Goal: Transaction & Acquisition: Purchase product/service

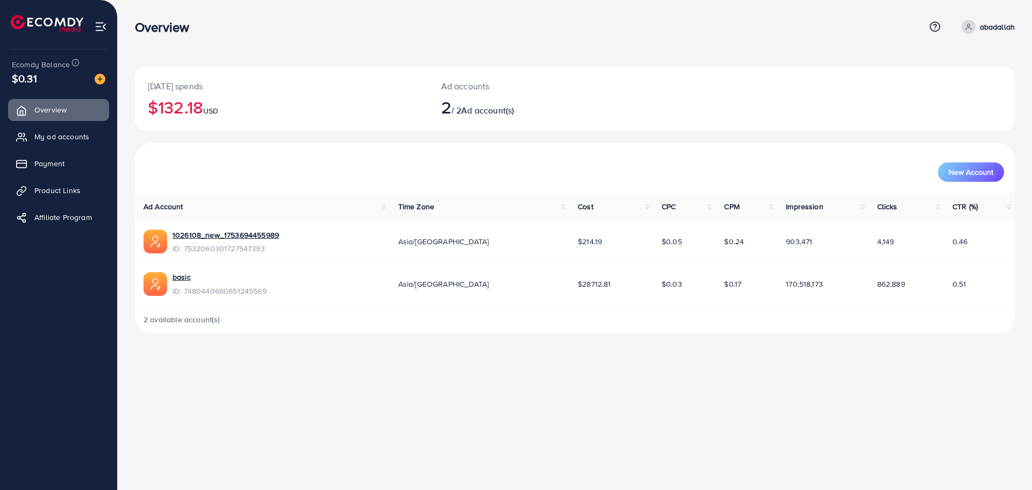
drag, startPoint x: 767, startPoint y: 378, endPoint x: 642, endPoint y: 340, distance: 131.1
click at [714, 357] on div "Overview Help Center Contact Support Term and policy About Us [PERSON_NAME] Pro…" at bounding box center [516, 245] width 1032 height 490
click at [85, 151] on ul "Overview My ad accounts Payment Product Links Affiliate Program" at bounding box center [58, 167] width 117 height 145
click at [83, 139] on span "My ad accounts" at bounding box center [64, 136] width 55 height 11
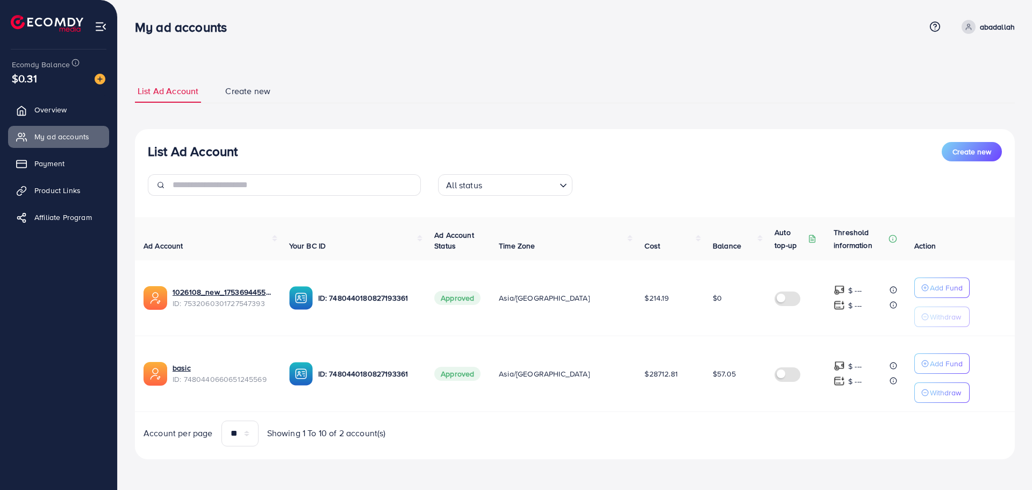
drag, startPoint x: 681, startPoint y: 437, endPoint x: 150, endPoint y: 24, distance: 672.5
click at [150, 24] on div "My ad accounts Help Center Contact Support Term and policy About Us abadallah P…" at bounding box center [516, 244] width 1032 height 489
click at [131, 18] on div "List Ad Account Create new List Ad Account Create new All status Loading... Ad …" at bounding box center [575, 244] width 914 height 489
drag, startPoint x: 127, startPoint y: 14, endPoint x: 755, endPoint y: 463, distance: 771.9
click at [753, 463] on div "List Ad Account Create new List Ad Account Create new All status Loading... Ad …" at bounding box center [575, 244] width 914 height 489
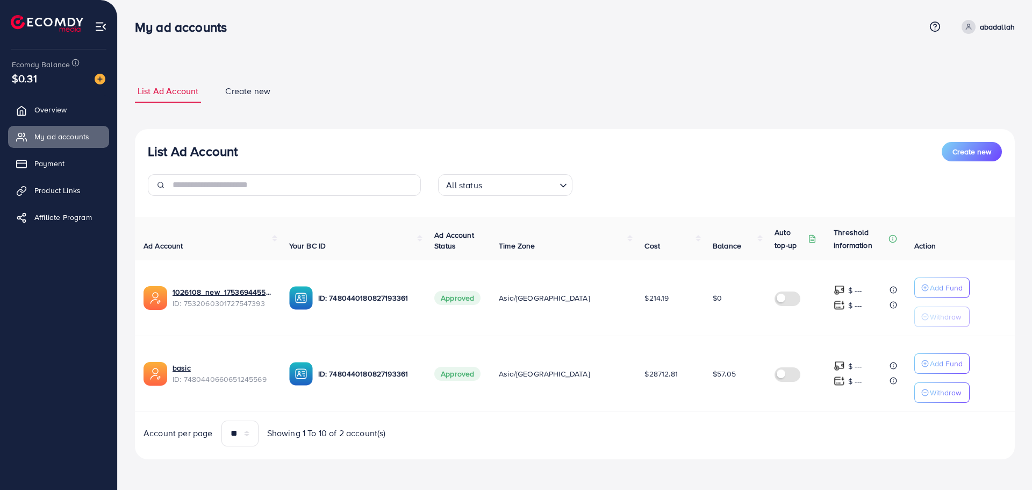
click at [755, 463] on div "List Ad Account Create new List Ad Account Create new All status Loading... Ad …" at bounding box center [575, 269] width 880 height 405
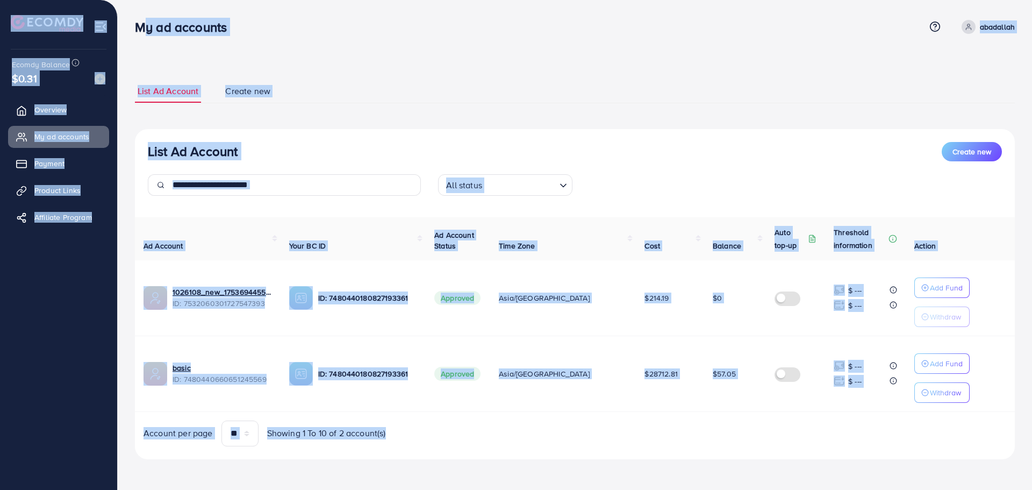
drag, startPoint x: 755, startPoint y: 463, endPoint x: 131, endPoint y: 23, distance: 763.1
click at [131, 23] on div "My ad accounts Help Center Contact Support Term and policy About Us abadallah P…" at bounding box center [516, 244] width 1032 height 489
click at [672, 194] on div "All status Loading..." at bounding box center [574, 189] width 290 height 30
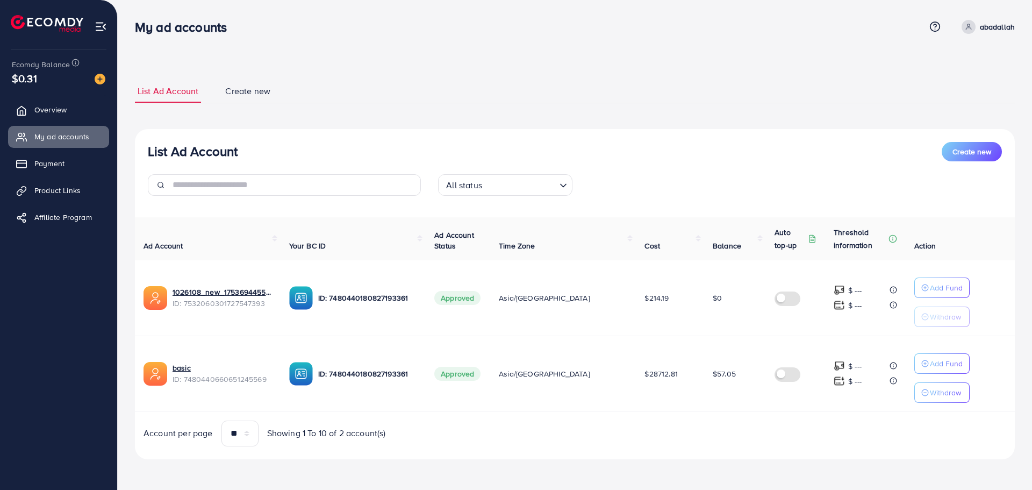
drag, startPoint x: 780, startPoint y: 80, endPoint x: 712, endPoint y: 501, distance: 426.8
click at [712, 489] on html "My ad accounts Help Center Contact Support Term and policy About Us abadallah P…" at bounding box center [516, 245] width 1032 height 490
click at [735, 419] on div "Ad Account Your BC ID Ad Account Status Time Zone Cost Balance Auto top-up Thre…" at bounding box center [575, 331] width 880 height 229
drag, startPoint x: 784, startPoint y: 451, endPoint x: 166, endPoint y: -65, distance: 805.4
click at [166, 0] on html "My ad accounts Help Center Contact Support Term and policy About Us abadallah P…" at bounding box center [516, 245] width 1032 height 490
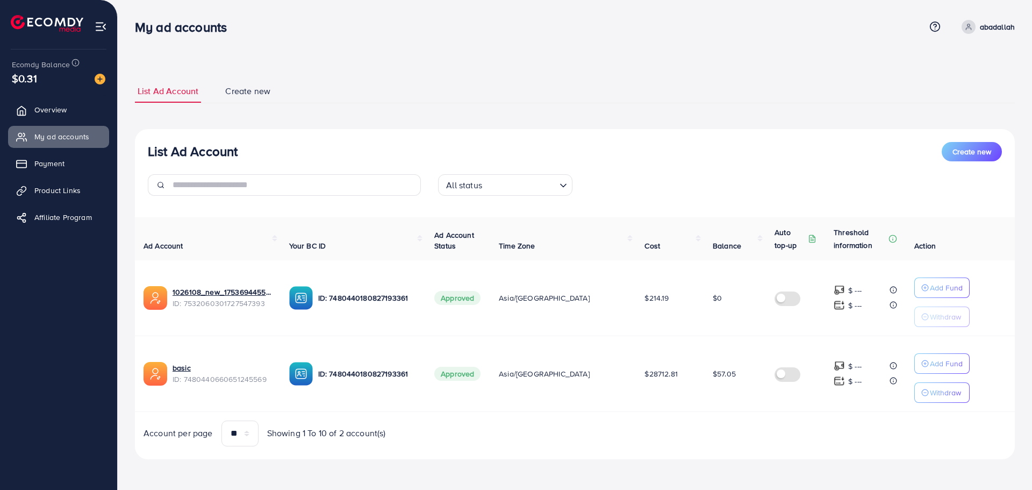
click at [524, 26] on div "My ad accounts" at bounding box center [530, 27] width 790 height 16
drag, startPoint x: 668, startPoint y: 371, endPoint x: 776, endPoint y: 492, distance: 162.1
click at [776, 489] on html "My ad accounts Help Center Contact Support Term and policy About Us abadallah P…" at bounding box center [516, 245] width 1032 height 490
click at [767, 426] on div "Account per page ** ** ** *** Showing 1 To 10 of 2 account(s)" at bounding box center [574, 433] width 897 height 26
drag, startPoint x: 800, startPoint y: 466, endPoint x: 221, endPoint y: -8, distance: 748.1
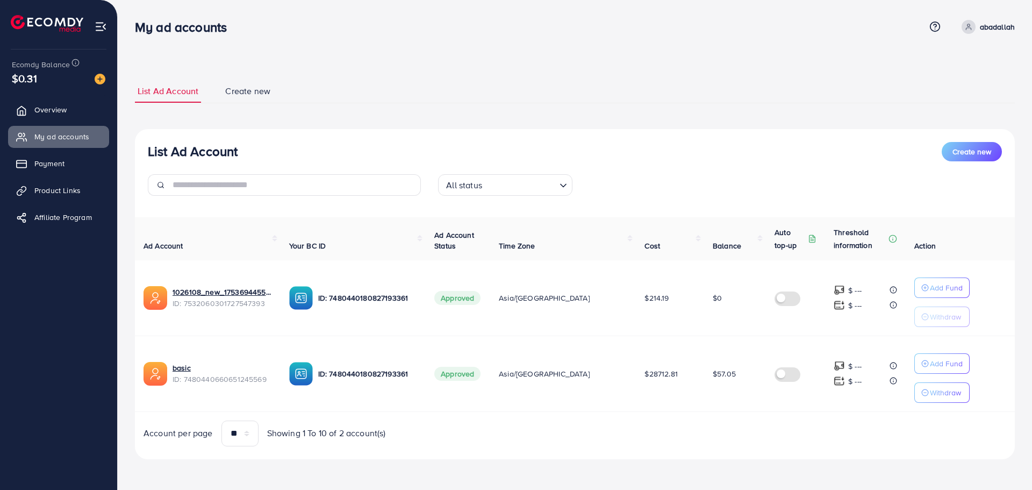
click at [221, 0] on html "My ad accounts Help Center Contact Support Term and policy About Us abadallah P…" at bounding box center [516, 245] width 1032 height 490
click at [173, 25] on h3 "My ad accounts" at bounding box center [185, 27] width 100 height 16
click at [125, 9] on div "List Ad Account Create new List Ad Account Create new All status Loading... Ad …" at bounding box center [575, 244] width 914 height 489
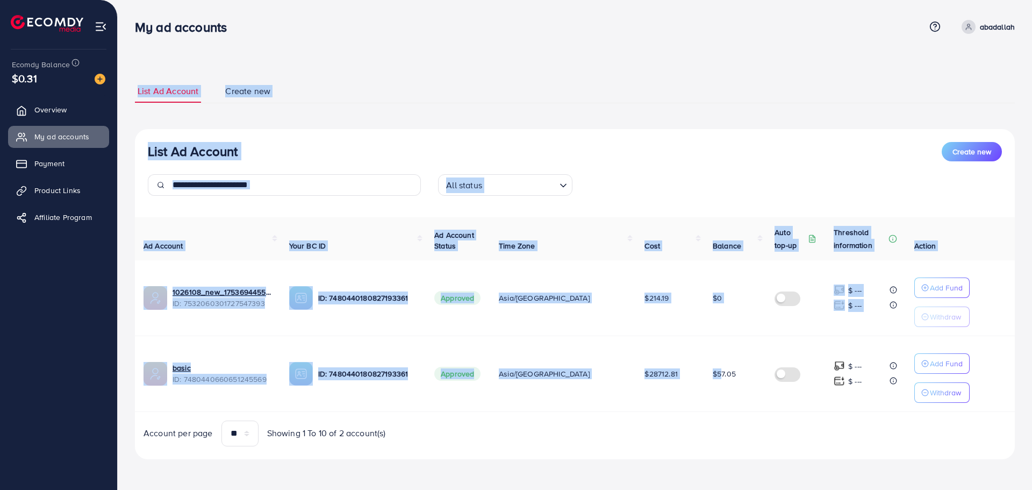
drag, startPoint x: 124, startPoint y: 7, endPoint x: 748, endPoint y: 383, distance: 728.6
click at [703, 372] on div "List Ad Account Create new List Ad Account Create new All status Loading... Ad …" at bounding box center [575, 244] width 914 height 489
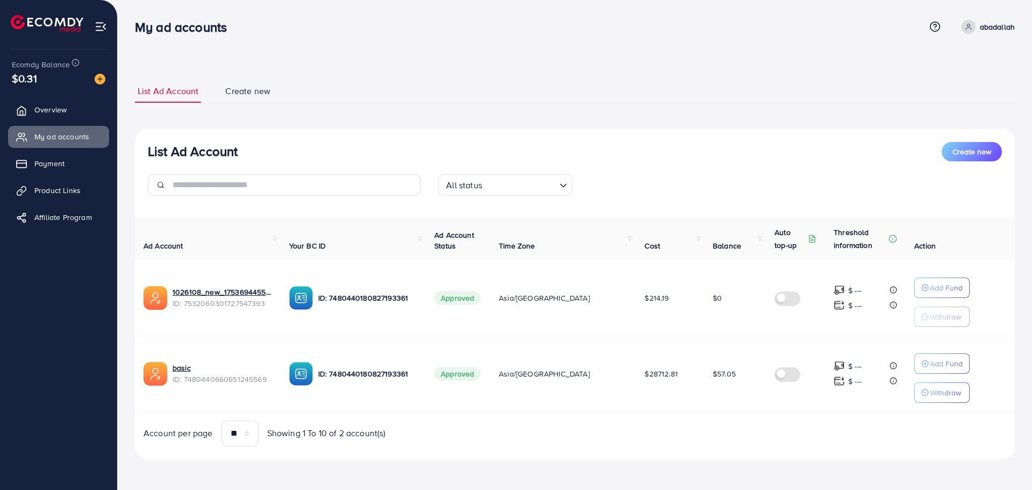
click at [788, 398] on td at bounding box center [795, 373] width 59 height 76
drag, startPoint x: 837, startPoint y: 458, endPoint x: 137, endPoint y: 29, distance: 821.2
click at [137, 29] on div "My ad accounts Help Center Contact Support Term and policy About Us abadallah P…" at bounding box center [516, 244] width 1032 height 489
click at [132, 12] on div "List Ad Account Create new List Ad Account Create new All status Loading... Ad …" at bounding box center [575, 244] width 914 height 489
drag, startPoint x: 154, startPoint y: 48, endPoint x: 833, endPoint y: 461, distance: 794.4
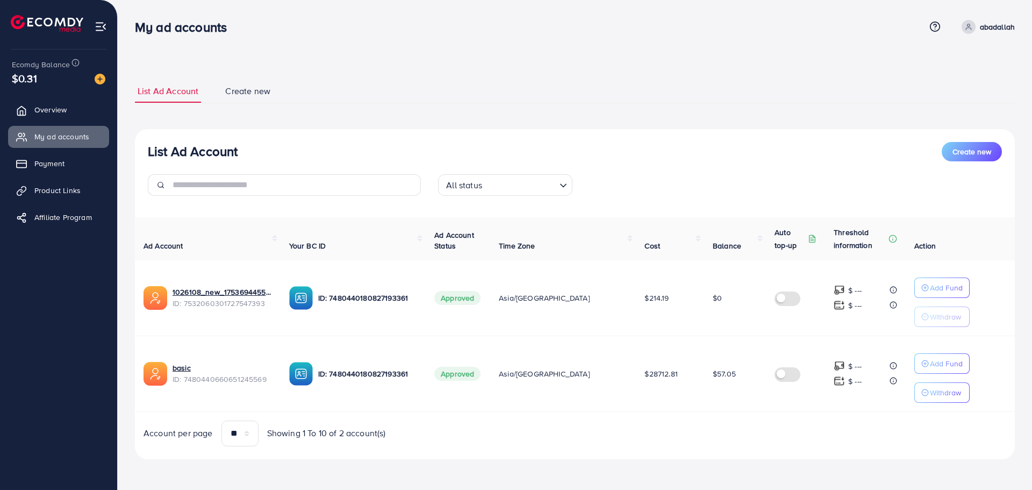
click at [833, 461] on div "List Ad Account Create new List Ad Account Create new All status Loading... Ad …" at bounding box center [575, 244] width 914 height 489
click at [833, 461] on div "List Ad Account Create new List Ad Account Create new All status Loading... Ad …" at bounding box center [575, 269] width 880 height 405
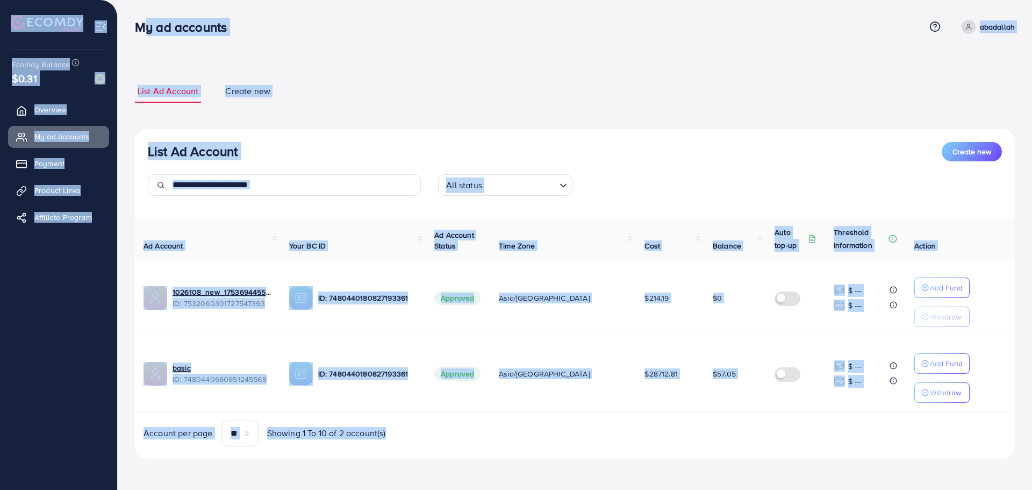
drag, startPoint x: 833, startPoint y: 461, endPoint x: 133, endPoint y: 26, distance: 823.5
click at [133, 26] on div "My ad accounts Help Center Contact Support Term and policy About Us abadallah P…" at bounding box center [516, 244] width 1032 height 489
click at [133, 26] on div "My ad accounts" at bounding box center [185, 27] width 118 height 16
drag, startPoint x: 133, startPoint y: 26, endPoint x: 782, endPoint y: 476, distance: 790.1
click at [785, 485] on div "My ad accounts Help Center Contact Support Term and policy About Us abadallah P…" at bounding box center [516, 244] width 1032 height 489
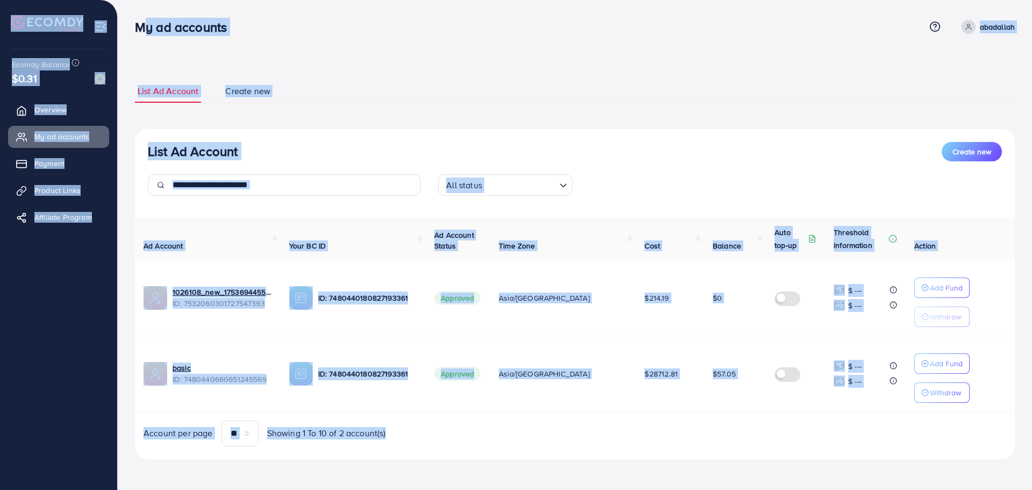
click at [780, 467] on div "List Ad Account Create new List Ad Account Create new All status Loading... Ad …" at bounding box center [575, 269] width 880 height 405
drag, startPoint x: 780, startPoint y: 467, endPoint x: 127, endPoint y: 23, distance: 790.0
click at [127, 23] on div "My ad accounts Help Center Contact Support Term and policy About Us abadallah P…" at bounding box center [516, 244] width 1032 height 489
click at [127, 23] on div "My ad accounts" at bounding box center [185, 27] width 118 height 16
drag, startPoint x: 133, startPoint y: 28, endPoint x: 697, endPoint y: 443, distance: 699.9
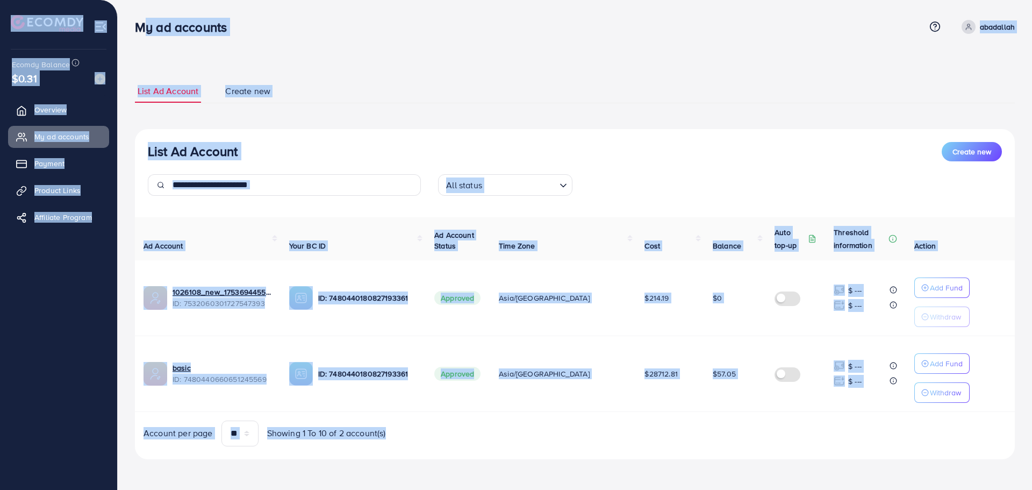
click at [697, 443] on div "My ad accounts Help Center Contact Support Term and policy About Us abadallah P…" at bounding box center [516, 244] width 1032 height 489
click at [697, 443] on div "Account per page ** ** ** *** Showing 1 To 10 of 2 account(s)" at bounding box center [574, 433] width 897 height 26
drag, startPoint x: 487, startPoint y: 286, endPoint x: 135, endPoint y: 33, distance: 432.8
click at [135, 33] on div "My ad accounts Help Center Contact Support Term and policy About Us abadallah P…" at bounding box center [516, 244] width 1032 height 489
click at [135, 33] on h3 "My ad accounts" at bounding box center [185, 27] width 100 height 16
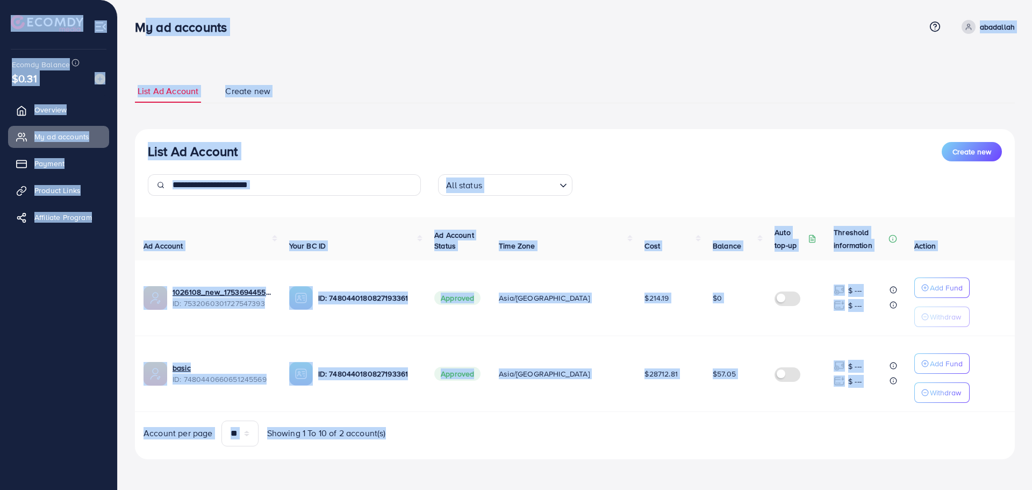
drag, startPoint x: 135, startPoint y: 33, endPoint x: 667, endPoint y: 435, distance: 666.5
click at [667, 435] on div "My ad accounts Help Center Contact Support Term and policy About Us abadallah P…" at bounding box center [516, 244] width 1032 height 489
click at [667, 435] on div "Account per page ** ** ** *** Showing 1 To 10 of 2 account(s)" at bounding box center [574, 433] width 897 height 26
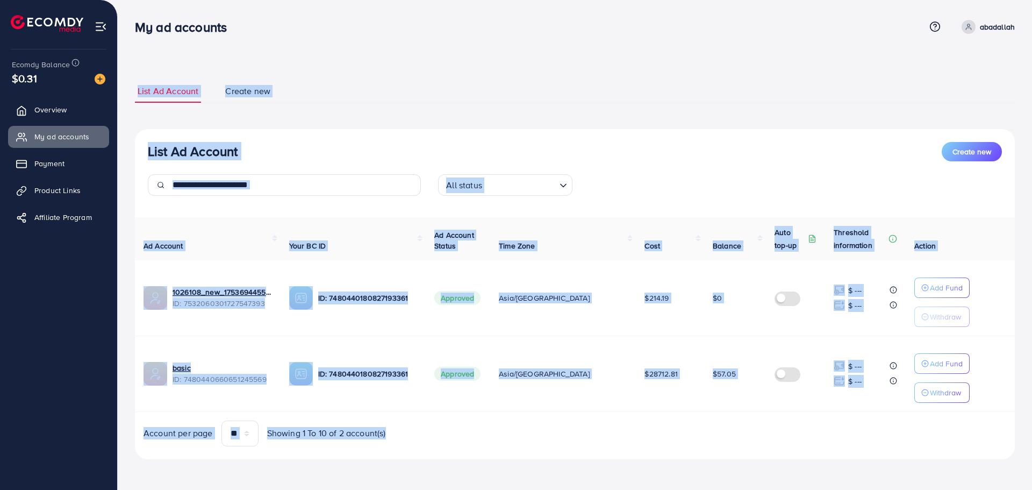
drag, startPoint x: 667, startPoint y: 435, endPoint x: 131, endPoint y: 15, distance: 681.8
click at [131, 15] on div "List Ad Account Create new List Ad Account Create new All status Loading... Ad …" at bounding box center [575, 244] width 914 height 489
drag, startPoint x: 131, startPoint y: 15, endPoint x: 709, endPoint y: 421, distance: 707.2
click at [709, 421] on div "List Ad Account Create new List Ad Account Create new All status Loading... Ad …" at bounding box center [575, 244] width 914 height 489
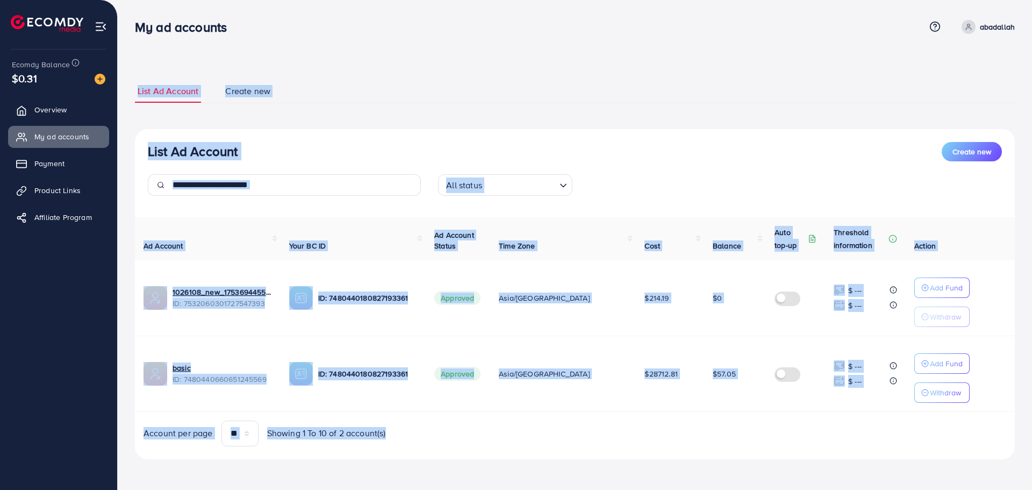
click at [709, 421] on div "Account per page ** ** ** *** Showing 1 To 10 of 2 account(s)" at bounding box center [574, 433] width 897 height 26
drag, startPoint x: 748, startPoint y: 440, endPoint x: 137, endPoint y: 37, distance: 731.7
click at [137, 37] on div "My ad accounts Help Center Contact Support Term and policy About Us abadallah P…" at bounding box center [516, 244] width 1032 height 489
click at [137, 37] on div "My ad accounts Help Center Contact Support Term and policy About Us abadallah P…" at bounding box center [575, 26] width 880 height 29
drag, startPoint x: 133, startPoint y: 33, endPoint x: 815, endPoint y: 508, distance: 830.9
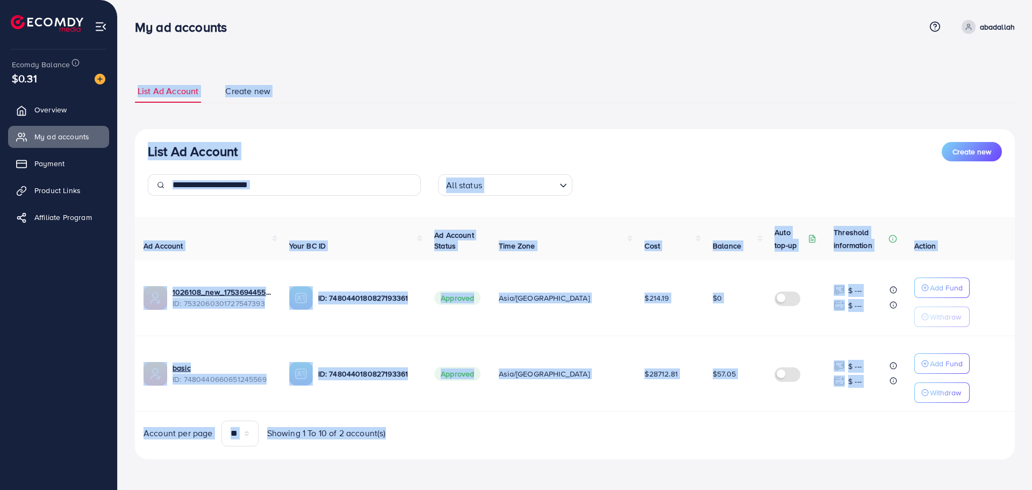
click at [815, 489] on html "My ad accounts Help Center Contact Support Term and policy About Us abadallah P…" at bounding box center [516, 245] width 1032 height 490
click at [789, 458] on div "List Ad Account Create new All status Loading... Ad Account Your BC ID Ad Accou…" at bounding box center [575, 294] width 880 height 330
drag, startPoint x: 796, startPoint y: 461, endPoint x: 130, endPoint y: 20, distance: 798.9
click at [130, 20] on div "My ad accounts Help Center Contact Support Term and policy About Us abadallah P…" at bounding box center [516, 244] width 1032 height 489
click at [130, 20] on div "My ad accounts" at bounding box center [185, 27] width 118 height 16
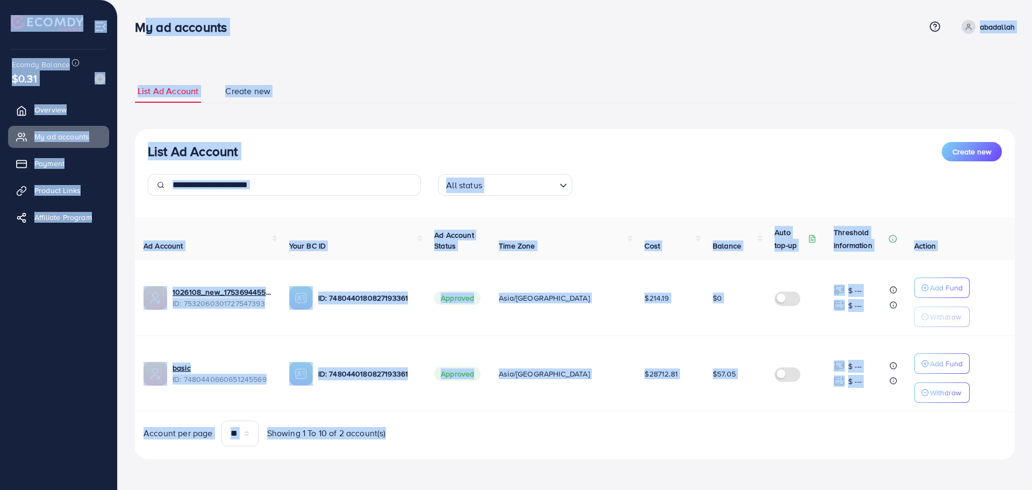
drag, startPoint x: 130, startPoint y: 20, endPoint x: 832, endPoint y: 447, distance: 821.9
click at [832, 447] on div "My ad accounts Help Center Contact Support Term and policy About Us abadallah P…" at bounding box center [516, 244] width 1032 height 489
click at [832, 447] on div "List Ad Account Create new All status Loading... Ad Account Your BC ID Ad Accou…" at bounding box center [575, 294] width 880 height 330
drag, startPoint x: 832, startPoint y: 447, endPoint x: 132, endPoint y: 32, distance: 814.2
click at [132, 32] on div "My ad accounts Help Center Contact Support Term and policy About Us abadallah P…" at bounding box center [516, 244] width 1032 height 489
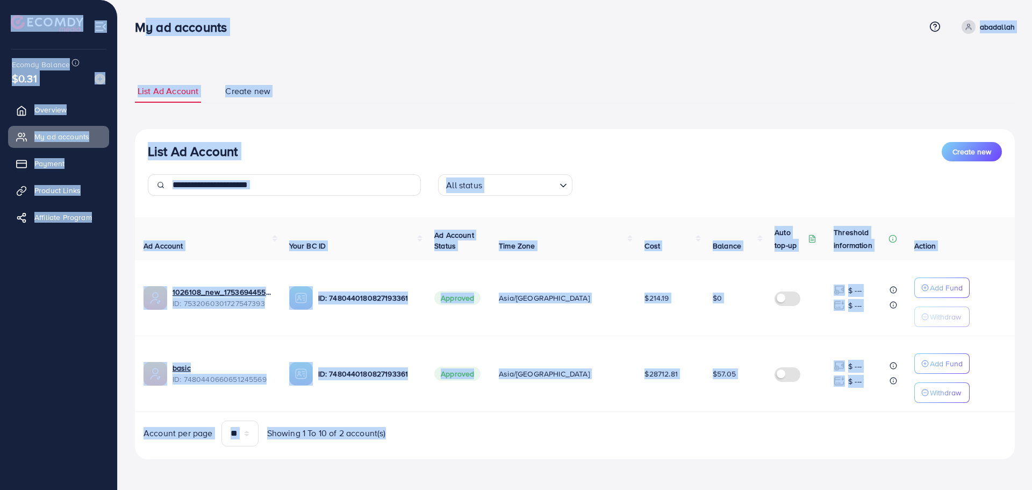
click at [132, 31] on div "My ad accounts" at bounding box center [185, 27] width 118 height 16
drag, startPoint x: 126, startPoint y: 16, endPoint x: 746, endPoint y: 460, distance: 763.4
click at [746, 460] on div "List Ad Account Create new List Ad Account Create new All status Loading... Ad …" at bounding box center [575, 244] width 914 height 489
click at [746, 460] on div "List Ad Account Create new List Ad Account Create new All status Loading... Ad …" at bounding box center [575, 269] width 880 height 405
drag, startPoint x: 743, startPoint y: 456, endPoint x: 127, endPoint y: 31, distance: 748.2
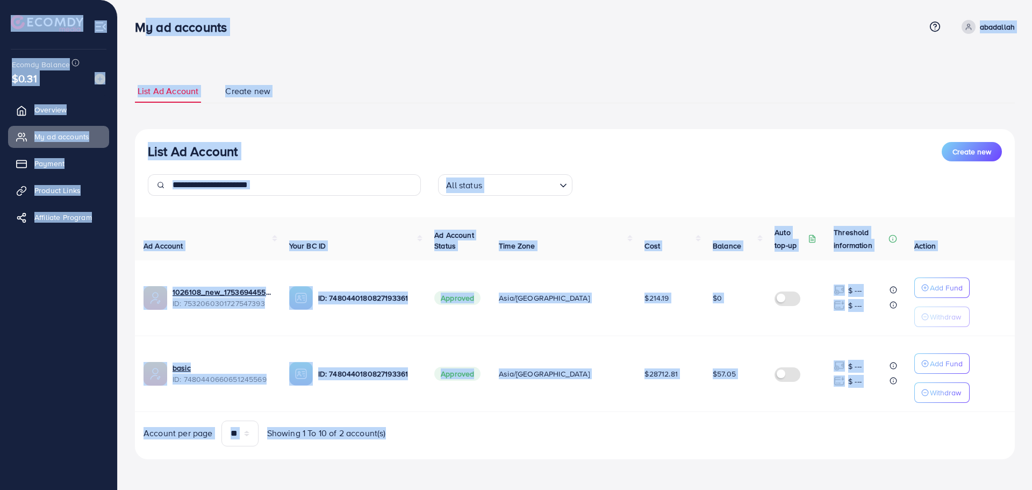
click at [127, 31] on div "My ad accounts Help Center Contact Support Term and policy About Us abadallah P…" at bounding box center [516, 244] width 1032 height 489
click at [127, 31] on div "My ad accounts" at bounding box center [185, 27] width 118 height 16
drag, startPoint x: 127, startPoint y: 31, endPoint x: 715, endPoint y: 451, distance: 722.6
click at [715, 451] on div "My ad accounts Help Center Contact Support Term and policy About Us abadallah P…" at bounding box center [516, 244] width 1032 height 489
click at [715, 451] on div "List Ad Account Create new All status Loading... Ad Account Your BC ID Ad Accou…" at bounding box center [575, 294] width 880 height 330
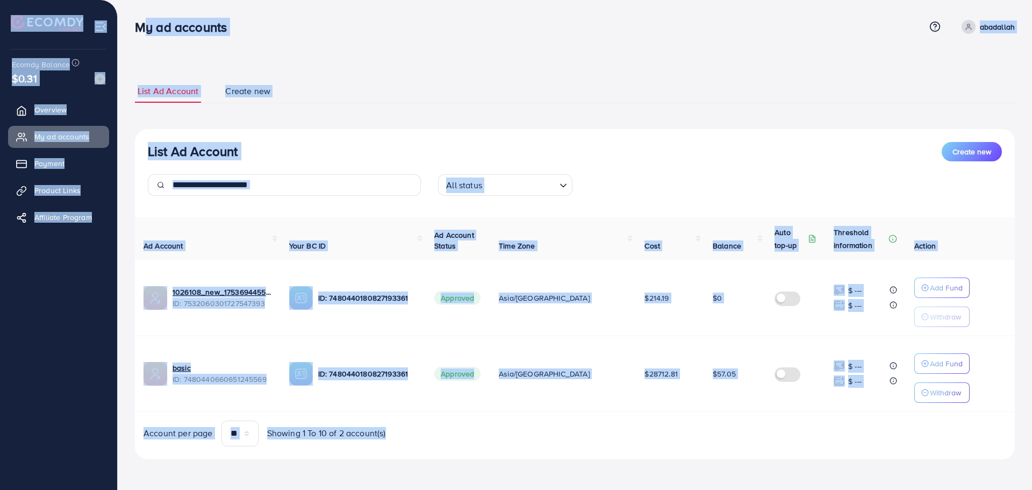
drag, startPoint x: 710, startPoint y: 442, endPoint x: 137, endPoint y: 26, distance: 708.4
click at [137, 26] on div "My ad accounts Help Center Contact Support Term and policy About Us abadallah P…" at bounding box center [516, 244] width 1032 height 489
click at [137, 26] on h3 "My ad accounts" at bounding box center [185, 27] width 100 height 16
drag, startPoint x: 132, startPoint y: 20, endPoint x: 776, endPoint y: 462, distance: 781.0
click at [776, 462] on div "My ad accounts Help Center Contact Support Term and policy About Us abadallah P…" at bounding box center [516, 244] width 1032 height 489
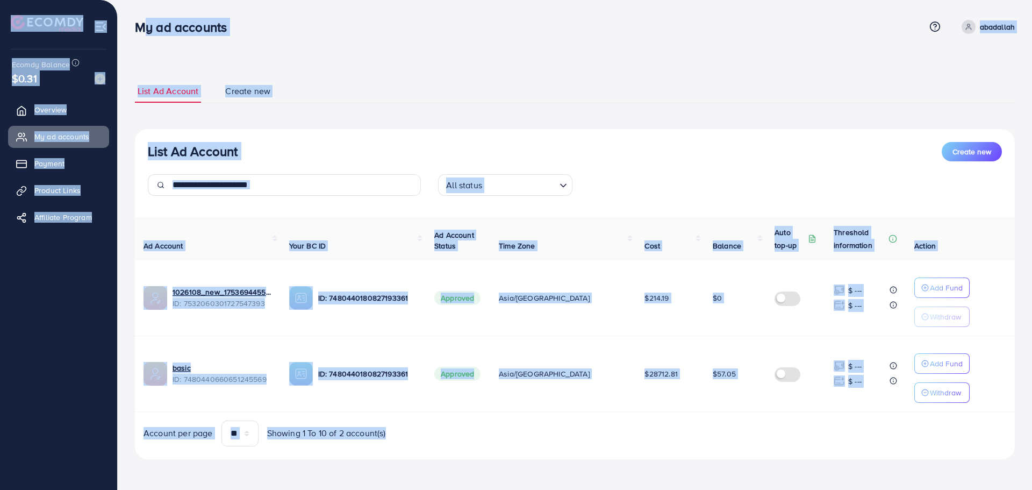
click at [776, 462] on div "List Ad Account Create new List Ad Account Create new All status Loading... Ad …" at bounding box center [575, 269] width 880 height 405
drag, startPoint x: 776, startPoint y: 462, endPoint x: 129, endPoint y: 31, distance: 777.2
click at [129, 31] on div "My ad accounts Help Center Contact Support Term and policy About Us abadallah P…" at bounding box center [516, 244] width 1032 height 489
click at [129, 31] on div "My ad accounts" at bounding box center [185, 27] width 118 height 16
drag, startPoint x: 129, startPoint y: 31, endPoint x: 735, endPoint y: 464, distance: 744.3
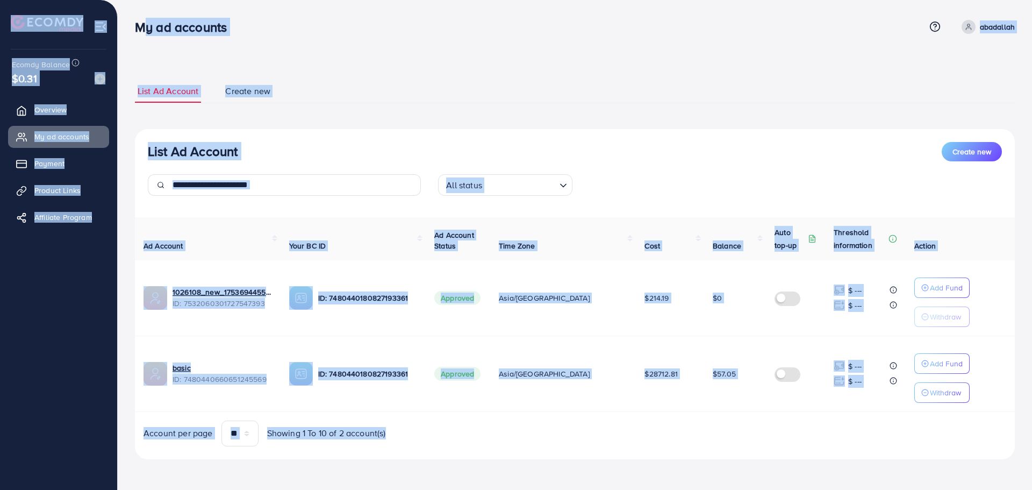
click at [735, 464] on div "My ad accounts Help Center Contact Support Term and policy About Us abadallah P…" at bounding box center [516, 244] width 1032 height 489
click at [735, 464] on div "List Ad Account Create new List Ad Account Create new All status Loading... Ad …" at bounding box center [575, 269] width 880 height 405
drag, startPoint x: 735, startPoint y: 464, endPoint x: 131, endPoint y: 19, distance: 749.8
click at [142, 22] on div "My ad accounts Help Center Contact Support Term and policy About Us abadallah P…" at bounding box center [516, 244] width 1032 height 489
click at [131, 19] on div "My ad accounts" at bounding box center [185, 27] width 118 height 16
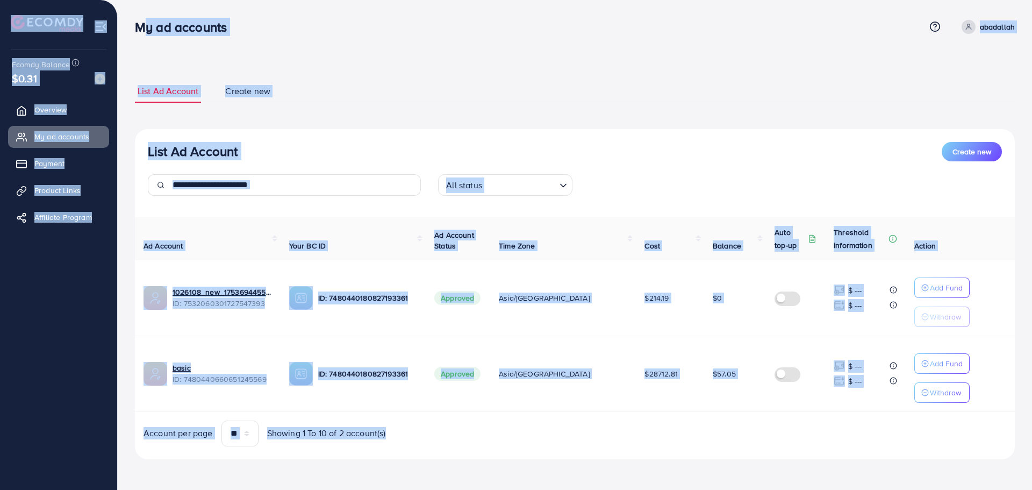
drag, startPoint x: 131, startPoint y: 19, endPoint x: 808, endPoint y: 469, distance: 813.7
click at [808, 469] on div "My ad accounts Help Center Contact Support Term and policy About Us abadallah P…" at bounding box center [516, 244] width 1032 height 489
click at [808, 469] on div "List Ad Account Create new List Ad Account Create new All status Loading... Ad …" at bounding box center [575, 269] width 880 height 405
drag, startPoint x: 597, startPoint y: 325, endPoint x: 127, endPoint y: 32, distance: 553.6
click at [127, 32] on div "My ad accounts Help Center Contact Support Term and policy About Us abadallah P…" at bounding box center [516, 244] width 1032 height 489
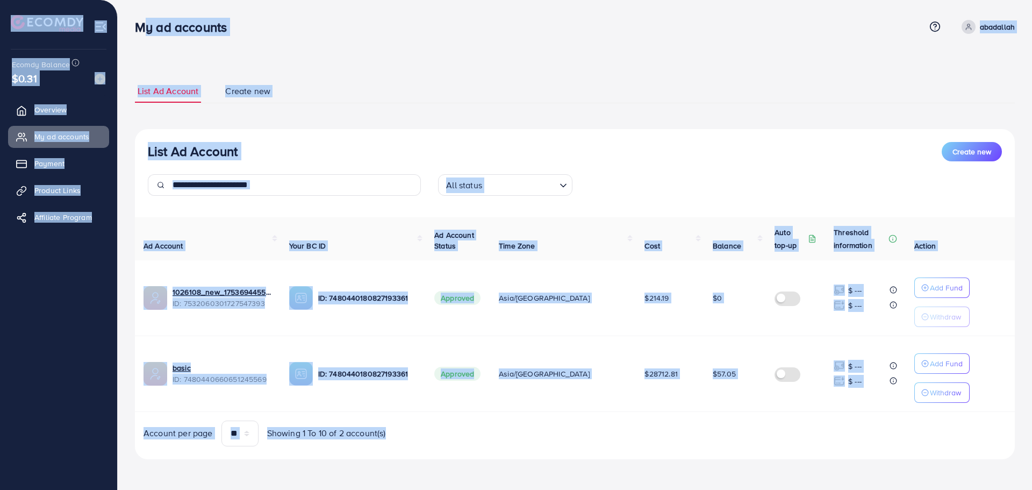
click at [127, 32] on div "My ad accounts" at bounding box center [185, 27] width 118 height 16
drag
click at [658, 485] on div "My ad accounts Help Center Contact Support Term and policy About Us abadallah P…" at bounding box center [516, 244] width 1032 height 489
click at [654, 454] on div "List Ad Account Create new All status Loading... Ad Account Your BC ID Ad Accou…" at bounding box center [575, 294] width 880 height 330
click at [130, 27] on div "My ad accounts Help Center Contact Support Term and policy About Us abadallah P…" at bounding box center [516, 244] width 1032 height 489
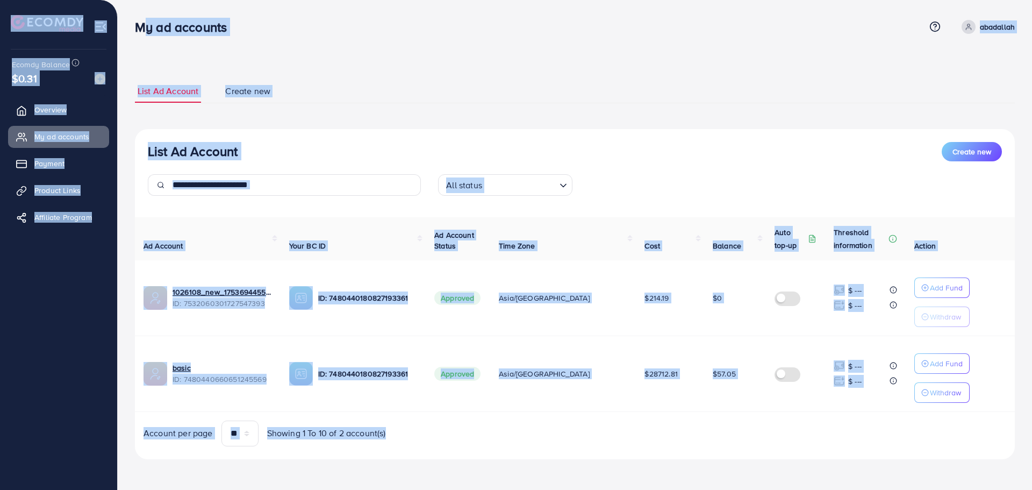
click at [130, 27] on div "My ad accounts" at bounding box center [185, 27] width 118 height 16
click at [674, 400] on div "List Ad Account Create new List Ad Account Create new All status Loading... Ad …" at bounding box center [575, 244] width 914 height 489
click at [674, 400] on td "$28712.81" at bounding box center [670, 373] width 68 height 76
click at [135, 18] on div "My ad accounts Help Center Contact Support Term and policy About Us abadallah P…" at bounding box center [516, 244] width 1032 height 489
click at [961, 439] on div "Account per page ** ** ** *** Showing 1 To 10 of 2 account(s)" at bounding box center [574, 433] width 897 height 26
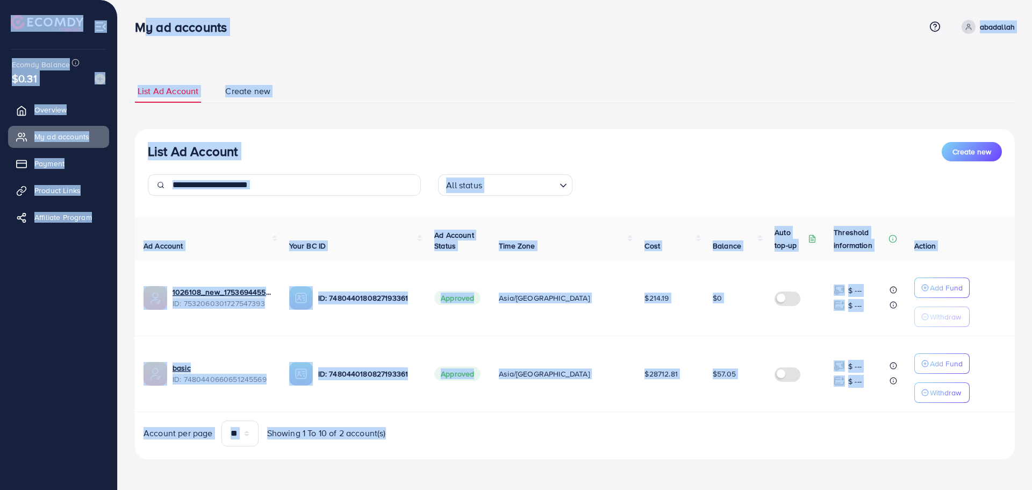
click at [132, 30] on div "My ad accounts Help Center Contact Support Term and policy About Us abadallah P…" at bounding box center [516, 244] width 1032 height 489
click at [132, 29] on div "My ad accounts" at bounding box center [185, 27] width 118 height 16
click at [599, 447] on div "My ad accounts Help Center Contact Support Term and policy About Us abadallah P…" at bounding box center [516, 244] width 1032 height 489
click at [597, 443] on div "Account per page ** ** ** *** Showing 1 To 10 of 2 account(s)" at bounding box center [574, 433] width 897 height 26
click at [592, 440] on div "Account per page ** ** ** *** Showing 1 To 10 of 2 account(s)" at bounding box center [574, 433] width 897 height 26
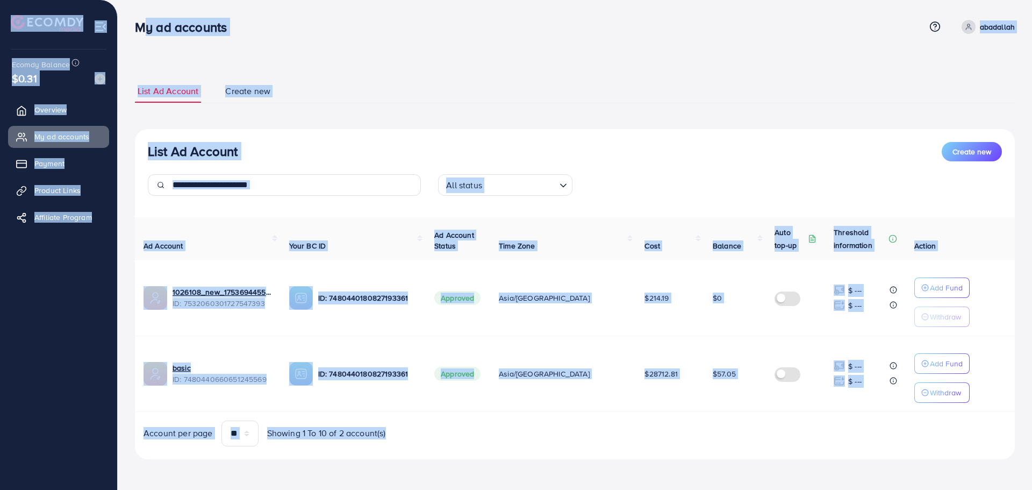
click at [590, 437] on div "Account per page ** ** ** *** Showing 1 To 10 of 2 account(s)" at bounding box center [574, 433] width 897 height 26
click at [139, 30] on div "My ad accounts Help Center Contact Support Term and policy About Us abadallah P…" at bounding box center [516, 244] width 1032 height 489
click at [120, 16] on div "List Ad Account Create new List Ad Account Create new All status Loading... Ad …" at bounding box center [575, 244] width 914 height 489
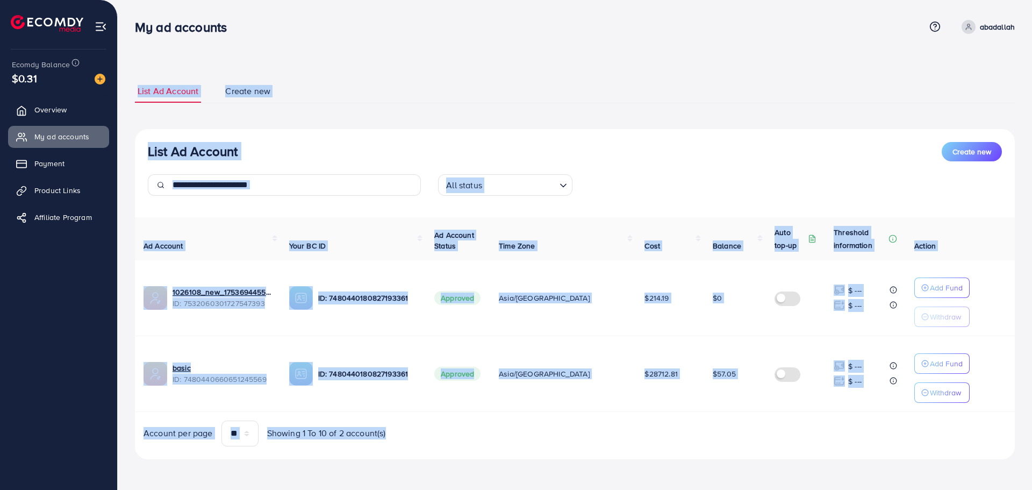
click at [633, 420] on div "List Ad Account Create new List Ad Account Create new All status Loading... Ad …" at bounding box center [575, 244] width 914 height 489
click at [631, 418] on div "Ad Account Your BC ID Ad Account Status Time Zone Cost Balance Auto top-up Thre…" at bounding box center [575, 331] width 880 height 229
click at [626, 413] on div "Ad Account Your BC ID Ad Account Status Time Zone Cost Balance Auto top-up Thre…" at bounding box center [575, 331] width 880 height 229
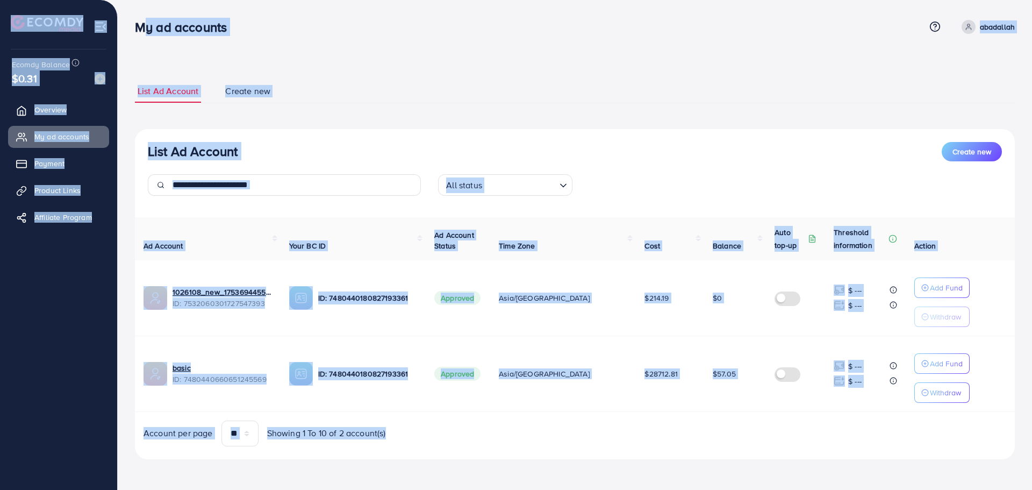
click at [131, 27] on div "My ad accounts Help Center Contact Support Term and policy About Us abadallah P…" at bounding box center [516, 244] width 1032 height 489
click at [131, 27] on div "My ad accounts" at bounding box center [185, 27] width 118 height 16
click at [560, 469] on div "List Ad Account Create new List Ad Account Create new All status Loading... Ad …" at bounding box center [575, 244] width 914 height 489
click at [560, 469] on div "List Ad Account Create new List Ad Account Create new All status Loading... Ad …" at bounding box center [575, 269] width 880 height 405
click at [133, 30] on div "My ad accounts Help Center Contact Support Term and policy About Us abadallah P…" at bounding box center [516, 244] width 1032 height 489
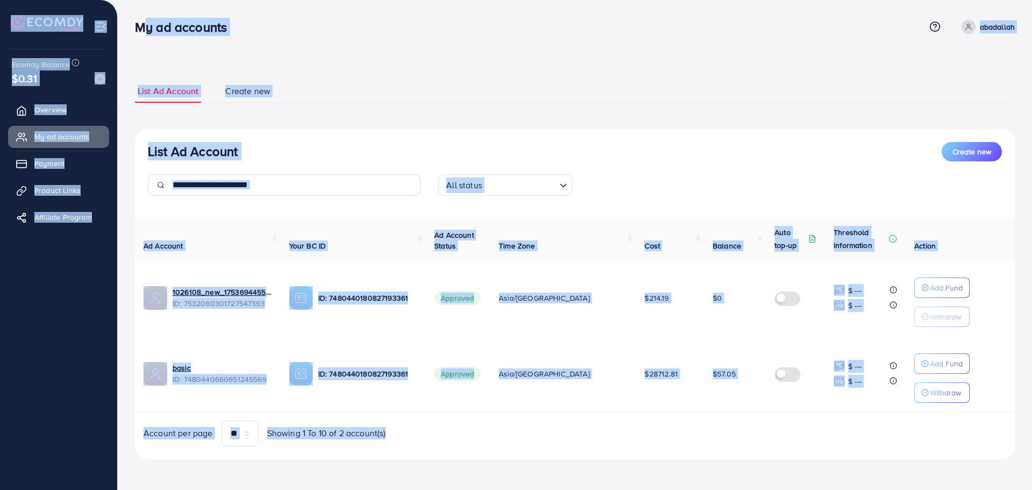
click at [133, 30] on div "My ad accounts" at bounding box center [185, 27] width 118 height 16
click at [644, 489] on html "My ad accounts Help Center Contact Support Term and policy About Us abadallah P…" at bounding box center [516, 245] width 1032 height 490
click at [629, 433] on div "Account per page ** ** ** *** Showing 1 To 10 of 2 account(s)" at bounding box center [574, 433] width 897 height 26
click at [639, 450] on div "List Ad Account Create new All status Loading... Ad Account Your BC ID Ad Accou…" at bounding box center [575, 294] width 880 height 330
click at [138, 28] on div "My ad accounts Help Center Contact Support Term and policy About Us abadallah P…" at bounding box center [516, 244] width 1032 height 489
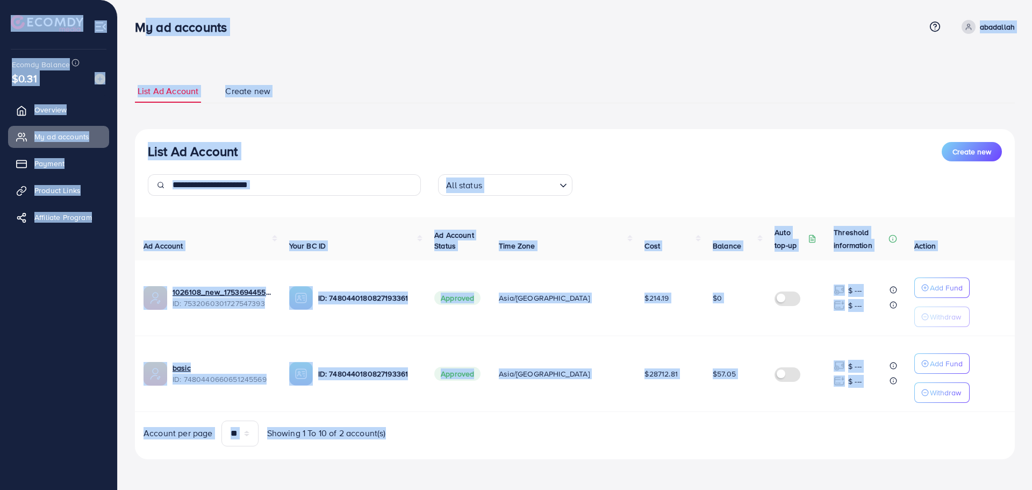
click at [138, 28] on h3 "My ad accounts" at bounding box center [185, 27] width 100 height 16
click at [743, 462] on div "My ad accounts Help Center Contact Support Term and policy About Us abadallah P…" at bounding box center [516, 244] width 1032 height 489
click at [743, 462] on div "List Ad Account Create new List Ad Account Create new All status Loading... Ad …" at bounding box center [575, 269] width 880 height 405
click at [131, 28] on div "My ad accounts Help Center Contact Support Term and policy About Us abadallah P…" at bounding box center [516, 244] width 1032 height 489
click at [132, 27] on div "My ad accounts" at bounding box center [185, 27] width 118 height 16
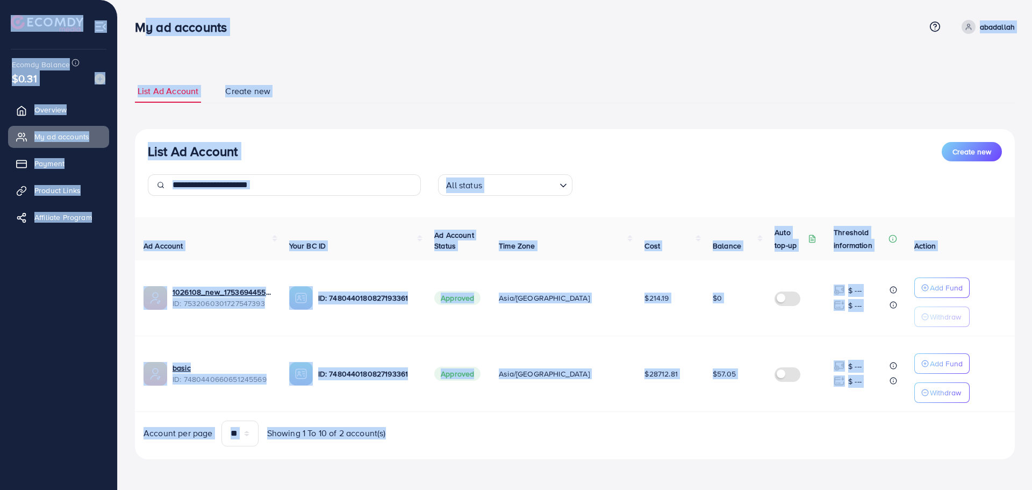
click at [786, 484] on div "My ad accounts Help Center Contact Support Term and policy About Us abadallah P…" at bounding box center [516, 244] width 1032 height 489
click at [762, 448] on div "List Ad Account Create new All status Loading... Ad Account Your BC ID Ad Accou…" at bounding box center [575, 294] width 880 height 330
click at [132, 31] on div "My ad accounts Help Center Contact Support Term and policy About Us abadallah P…" at bounding box center [516, 244] width 1032 height 489
click at [132, 28] on div "My ad accounts" at bounding box center [185, 27] width 118 height 16
click at [726, 489] on div "My ad accounts Help Center Contact Support Term and policy About Us abadallah P…" at bounding box center [516, 245] width 1032 height 490
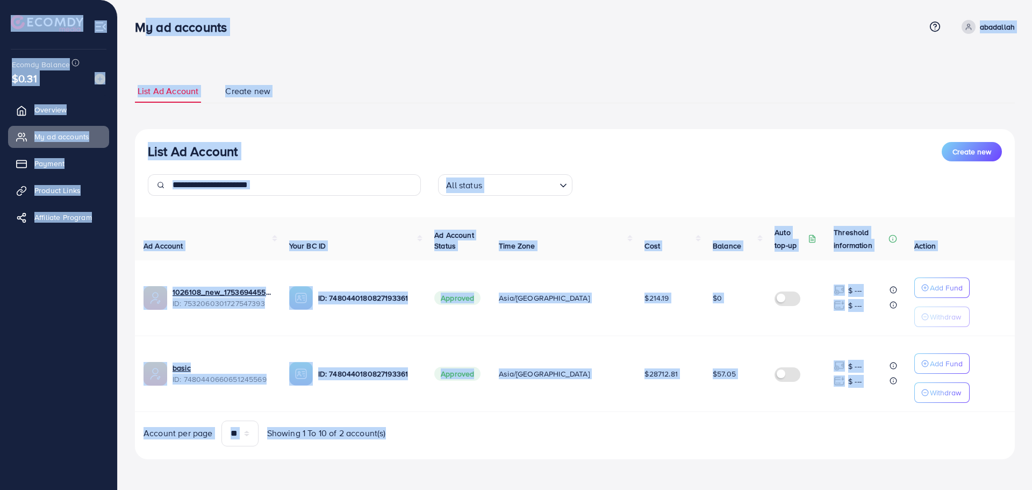
click at [713, 457] on div "List Ad Account Create new All status Loading... Ad Account Your BC ID Ad Accou…" at bounding box center [575, 294] width 880 height 330
click at [130, 28] on div "My ad accounts Help Center Contact Support Term and policy About Us abadallah P…" at bounding box center [516, 244] width 1032 height 489
click at [130, 27] on div "My ad accounts" at bounding box center [185, 27] width 118 height 16
click at [739, 443] on div "My ad accounts Help Center Contact Support Term and policy About Us abadallah P…" at bounding box center [516, 244] width 1032 height 489
click at [739, 443] on div "Account per page ** ** ** *** Showing 1 To 10 of 2 account(s)" at bounding box center [574, 433] width 897 height 26
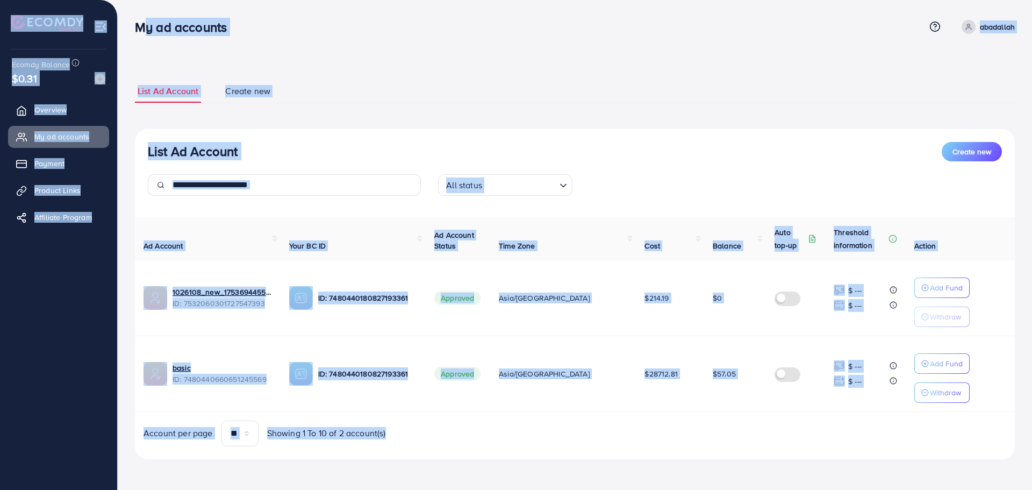
click at [134, 33] on div "My ad accounts Help Center Contact Support Term and policy About Us abadallah P…" at bounding box center [516, 244] width 1032 height 489
click at [134, 33] on div "My ad accounts" at bounding box center [185, 27] width 118 height 16
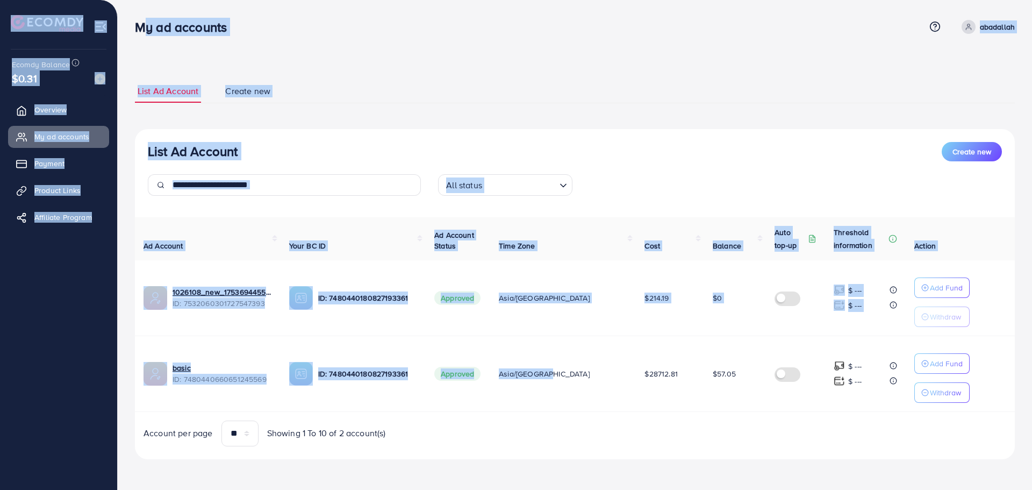
click at [586, 384] on div "My ad accounts Help Center Contact Support Term and policy About Us abadallah P…" at bounding box center [516, 244] width 1032 height 489
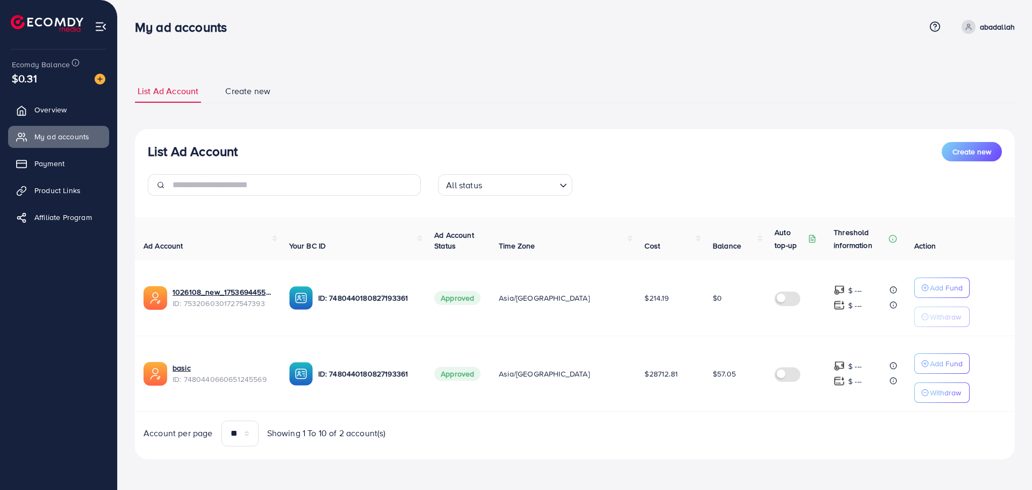
click at [656, 423] on div "Account per page ** ** ** *** Showing 1 To 10 of 2 account(s)" at bounding box center [574, 433] width 897 height 26
click at [138, 14] on div "My ad accounts Help Center Contact Support Term and policy About Us abadallah P…" at bounding box center [516, 244] width 1032 height 489
click at [138, 14] on div "My ad accounts Help Center Contact Support Term and policy About Us abadallah P…" at bounding box center [575, 26] width 880 height 29
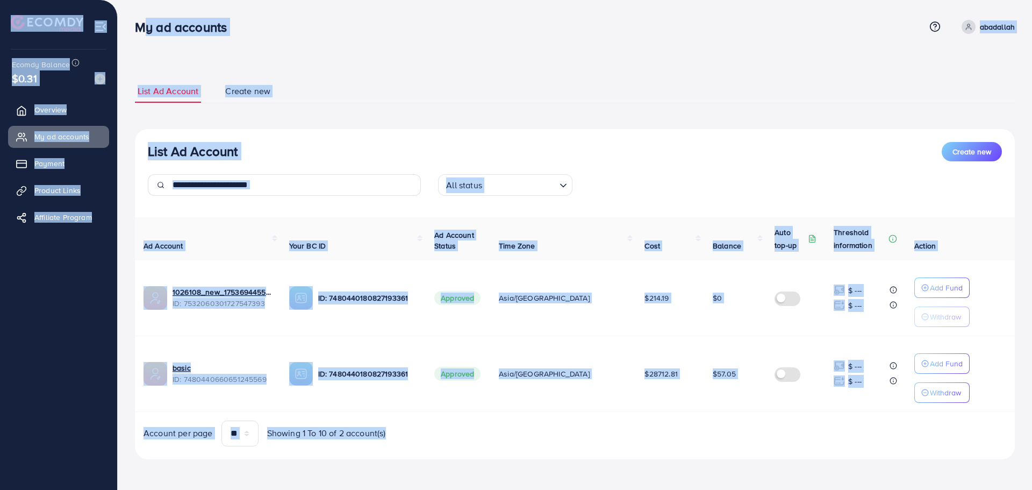
click at [872, 434] on div "My ad accounts Help Center Contact Support Term and policy About Us abadallah P…" at bounding box center [516, 244] width 1032 height 489
click at [873, 435] on div "Account per page ** ** ** *** Showing 1 To 10 of 2 account(s)" at bounding box center [574, 433] width 897 height 26
click at [136, 26] on div "My ad accounts Help Center Contact Support Term and policy About Us abadallah P…" at bounding box center [516, 244] width 1032 height 489
click at [137, 23] on h3 "My ad accounts" at bounding box center [185, 27] width 100 height 16
click at [845, 430] on div "My ad accounts Help Center Contact Support Term and policy About Us abadallah P…" at bounding box center [516, 244] width 1032 height 489
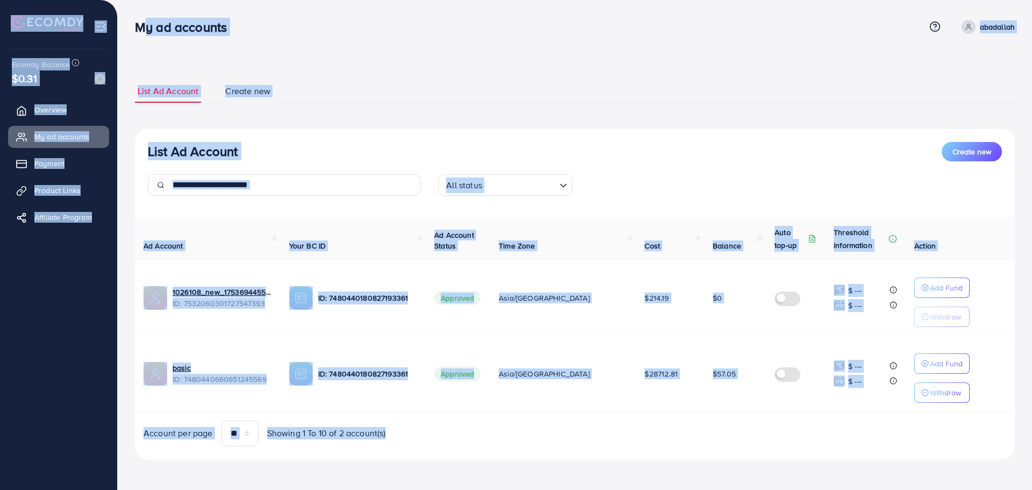
click at [845, 430] on div "Account per page ** ** ** *** Showing 1 To 10 of 2 account(s)" at bounding box center [574, 433] width 897 height 26
click at [138, 30] on div "My ad accounts Help Center Contact Support Term and policy About Us abadallah P…" at bounding box center [516, 244] width 1032 height 489
click at [138, 23] on h3 "My ad accounts" at bounding box center [185, 27] width 100 height 16
click at [676, 436] on div "My ad accounts Help Center Contact Support Term and policy About Us abadallah P…" at bounding box center [516, 244] width 1032 height 489
click at [676, 436] on div "Account per page ** ** ** *** Showing 1 To 10 of 2 account(s)" at bounding box center [574, 433] width 897 height 26
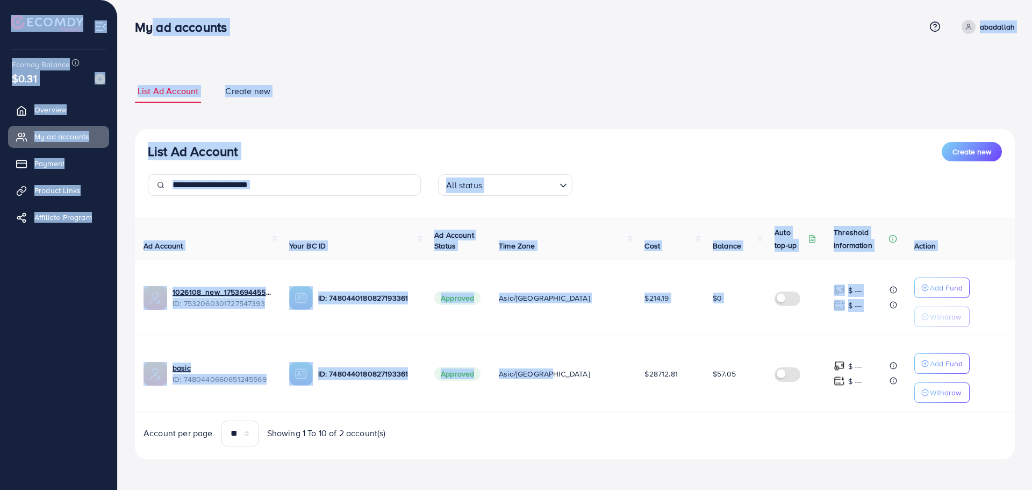
click at [149, 13] on div "My ad accounts Help Center Contact Support Term and policy About Us abadallah P…" at bounding box center [516, 244] width 1032 height 489
click at [147, 12] on div "My ad accounts Help Center Contact Support Term and policy About Us abadallah P…" at bounding box center [575, 26] width 880 height 29
click at [731, 461] on div "List Ad Account Create new List Ad Account Create new All status Loading... Ad …" at bounding box center [575, 244] width 914 height 489
click at [731, 461] on div "List Ad Account Create new List Ad Account Create new All status Loading... Ad …" at bounding box center [575, 269] width 880 height 405
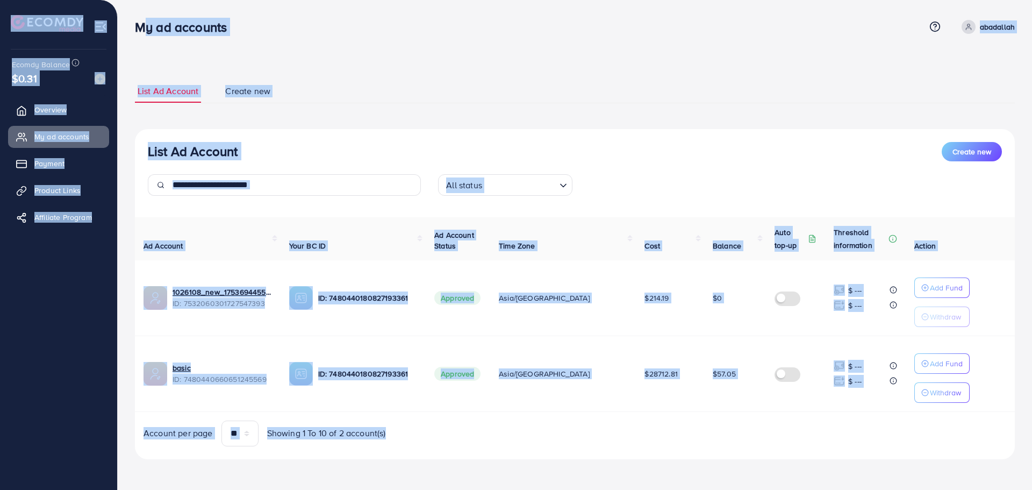
click at [140, 23] on div "My ad accounts Help Center Contact Support Term and policy About Us abadallah P…" at bounding box center [516, 244] width 1032 height 489
click at [140, 23] on h3 "My ad accounts" at bounding box center [185, 27] width 100 height 16
click at [753, 447] on div "List Ad Account Create new List Ad Account Create new All status Loading... Ad …" at bounding box center [575, 244] width 914 height 489
click at [753, 447] on div "List Ad Account Create new All status Loading... Ad Account Your BC ID Ad Accou…" at bounding box center [575, 294] width 880 height 330
click at [137, 20] on div "My ad accounts Help Center Contact Support Term and policy About Us abadallah P…" at bounding box center [516, 244] width 1032 height 489
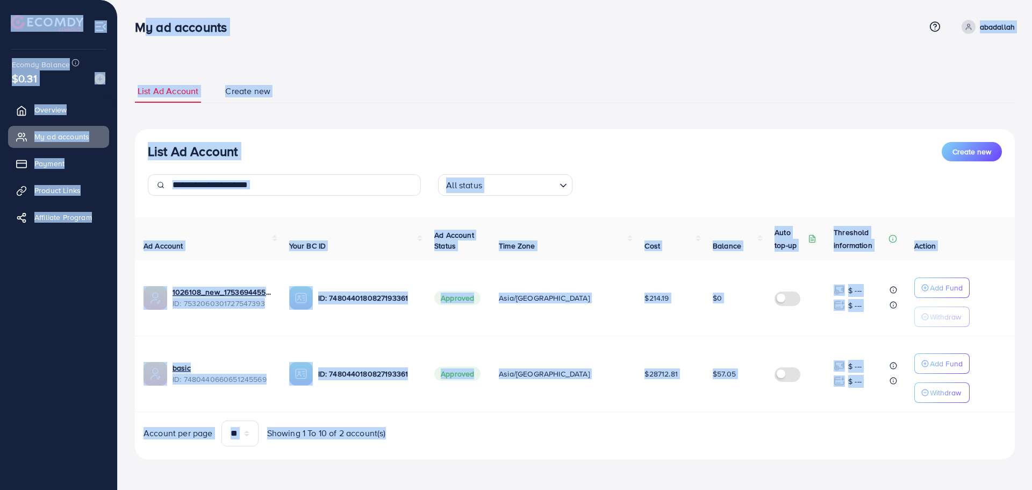
click at [137, 20] on h3 "My ad accounts" at bounding box center [185, 27] width 100 height 16
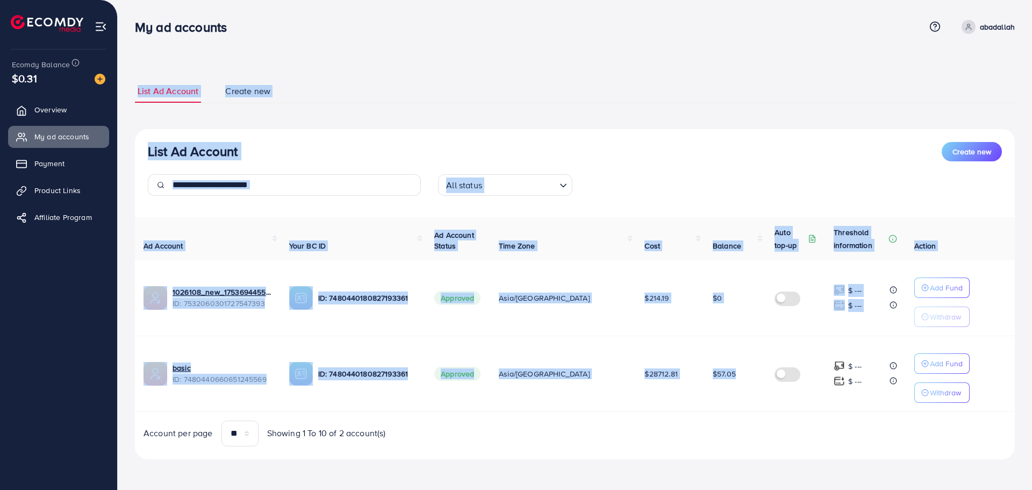
click at [770, 404] on div "List Ad Account Create new List Ad Account Create new All status Loading... Ad …" at bounding box center [575, 244] width 914 height 489
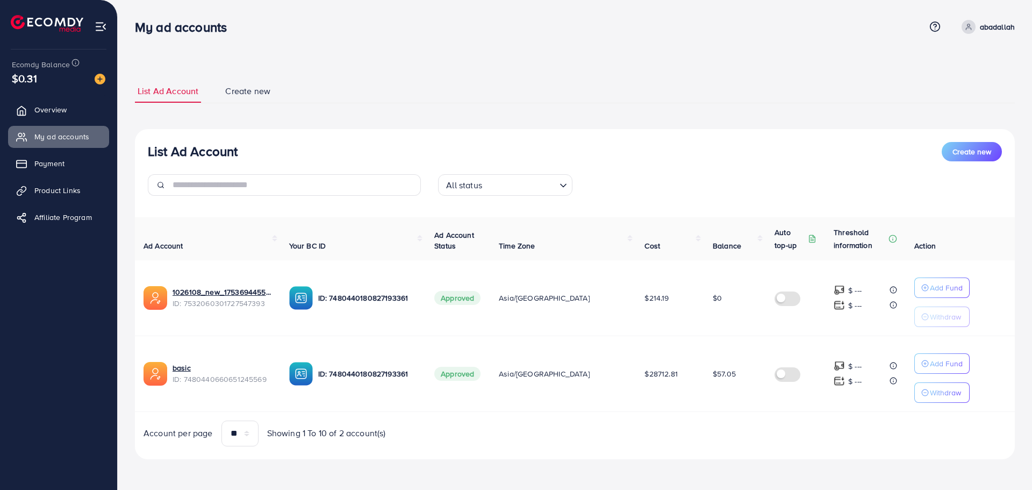
click at [785, 414] on div "Ad Account Your BC ID Ad Account Status Time Zone Cost Balance Auto top-up Thre…" at bounding box center [575, 331] width 880 height 229
click at [138, 10] on div "My ad accounts Help Center Contact Support Term and policy About Us abadallah P…" at bounding box center [516, 244] width 1032 height 489
click at [137, 10] on nav "My ad accounts Help Center Contact Support Term and policy About Us abadallah P…" at bounding box center [575, 27] width 880 height 38
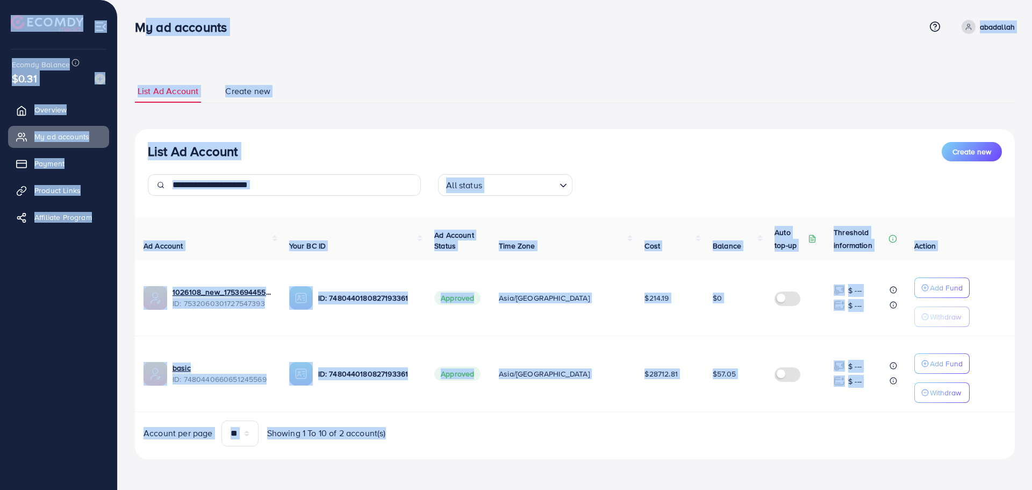
click at [862, 442] on div "My ad accounts Help Center Contact Support Term and policy About Us abadallah P…" at bounding box center [516, 244] width 1032 height 489
click at [862, 442] on div "Account per page ** ** ** *** Showing 1 To 10 of 2 account(s)" at bounding box center [574, 433] width 897 height 26
click at [128, 30] on div "My ad accounts Help Center Contact Support Term and policy About Us abadallah P…" at bounding box center [516, 244] width 1032 height 489
click at [128, 30] on div "My ad accounts" at bounding box center [185, 27] width 118 height 16
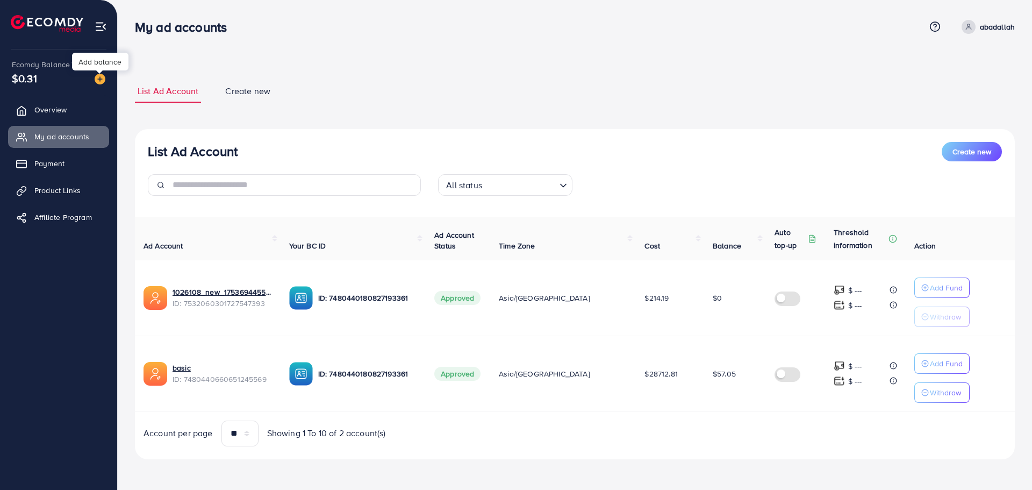
click at [97, 76] on img at bounding box center [100, 79] width 11 height 11
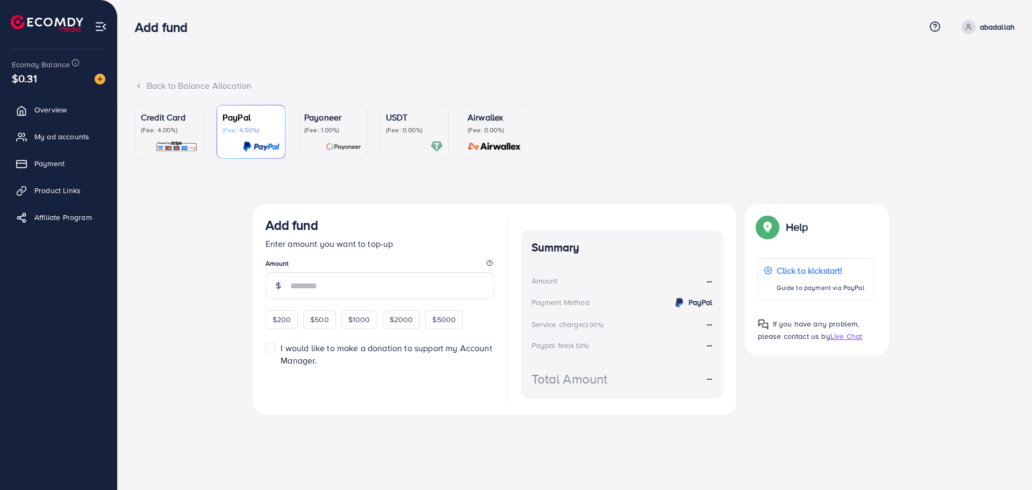
click at [169, 117] on p "Credit Card" at bounding box center [169, 117] width 57 height 13
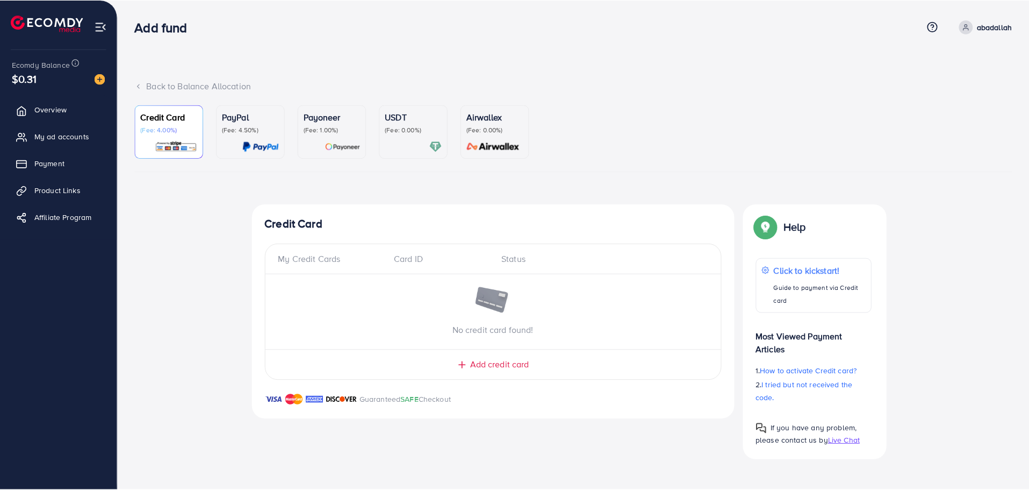
scroll to position [335, 0]
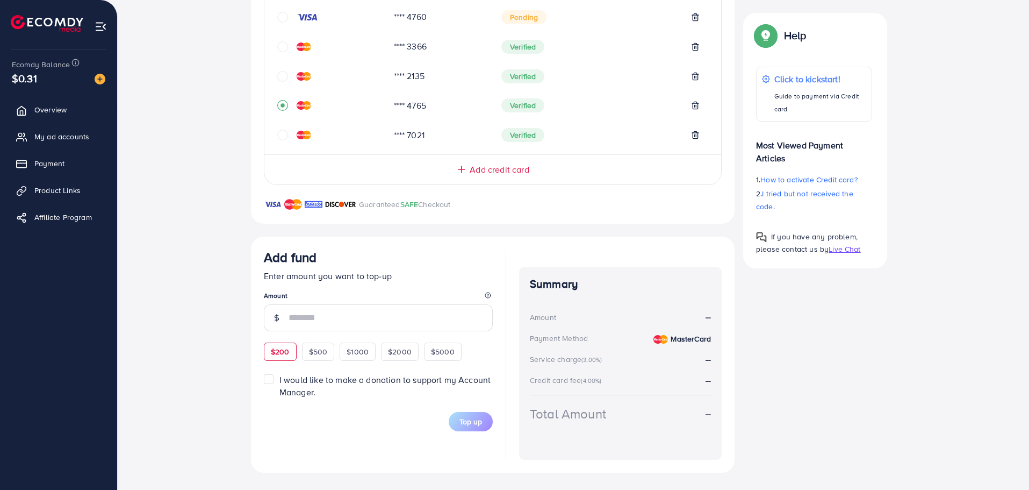
click at [276, 350] on div "$200 $500 $1000 $2000 $5000" at bounding box center [374, 350] width 220 height 21
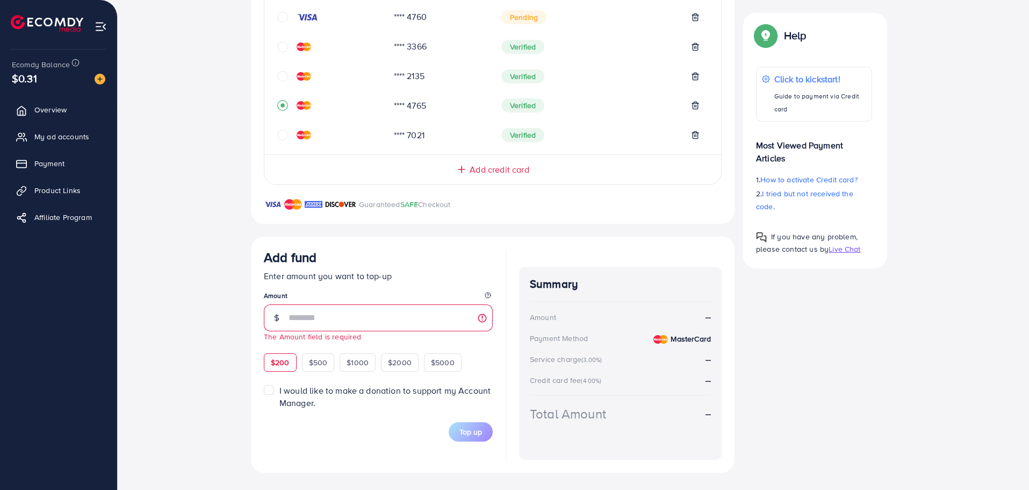
click at [291, 364] on div "$200" at bounding box center [280, 362] width 33 height 18
type input "***"
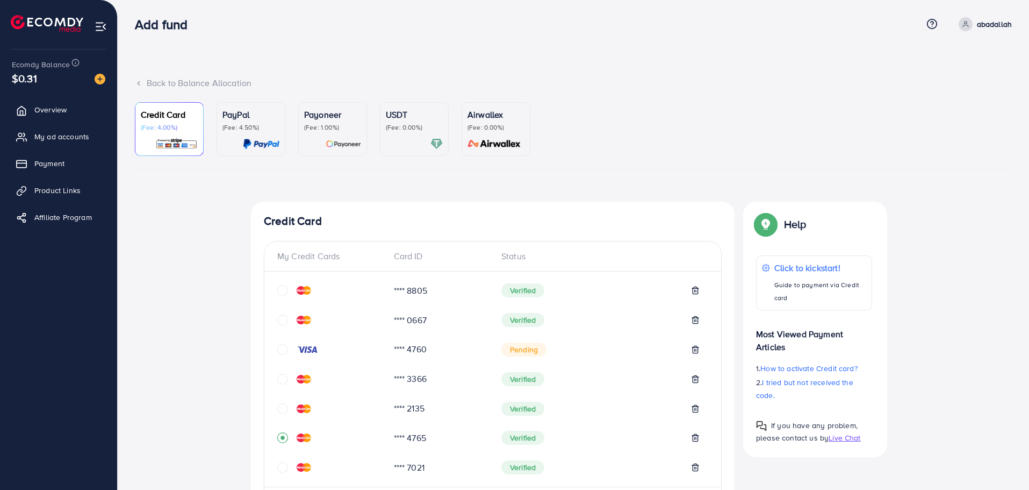
scroll to position [0, 0]
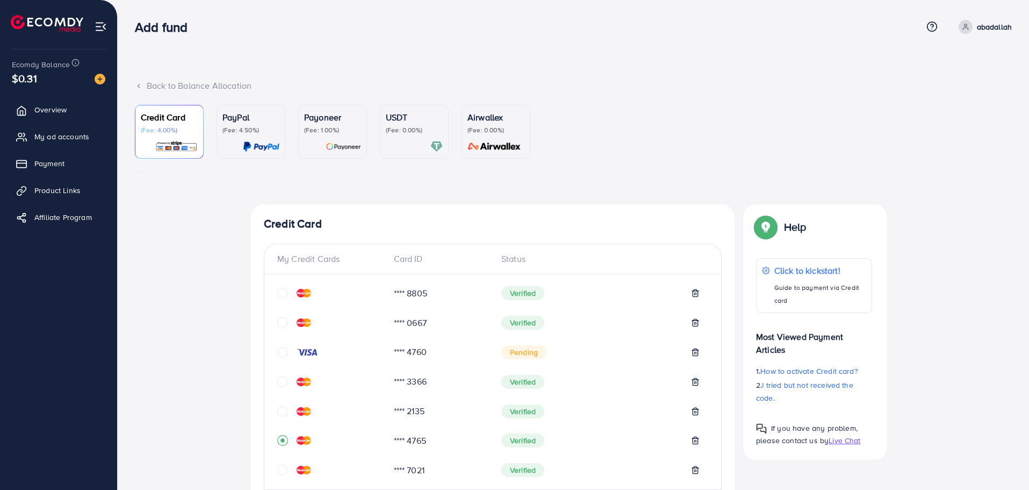
click at [795, 58] on div "Back to Balance Allocation Credit Card (Fee: 4.00%) PayPal (Fee: 4.50%) Payonee…" at bounding box center [573, 412] width 911 height 824
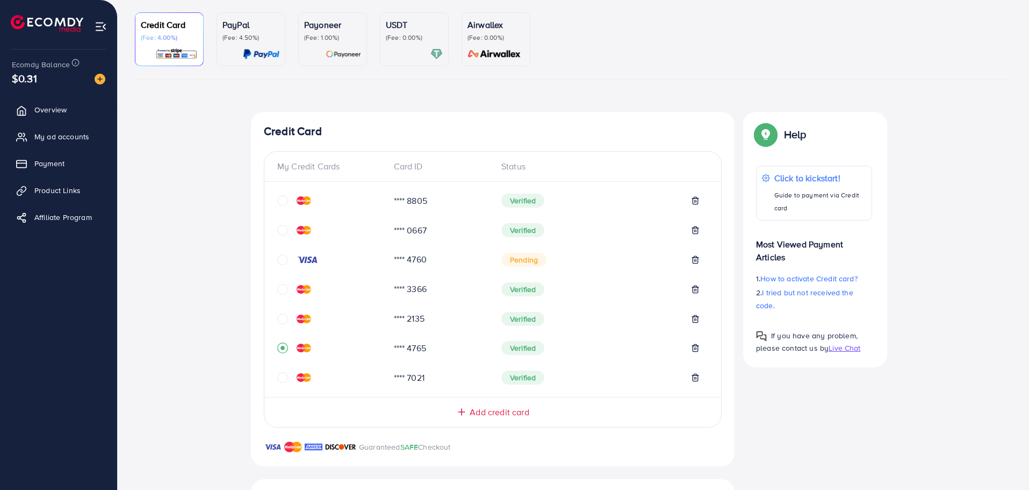
scroll to position [335, 0]
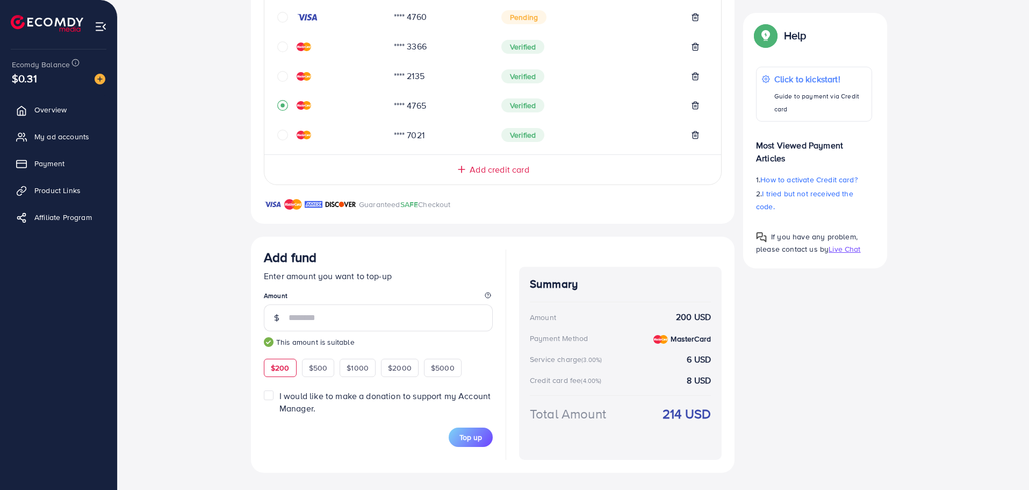
click at [890, 449] on div "Add fund Help Center Contact Support Term and policy About Us abadallah Profile…" at bounding box center [514, 77] width 1029 height 824
click at [889, 449] on div "Credit Card My Credit Cards Card ID Status **** 8805 Verified **** 0667 Verifie…" at bounding box center [573, 170] width 645 height 603
click at [905, 442] on div "Top-up Success! Thanks you for your purchase. Please check your balance again. …" at bounding box center [573, 170] width 877 height 603
click at [904, 437] on div "Top-up Success! Thanks you for your purchase. Please check your balance again. …" at bounding box center [573, 170] width 877 height 603
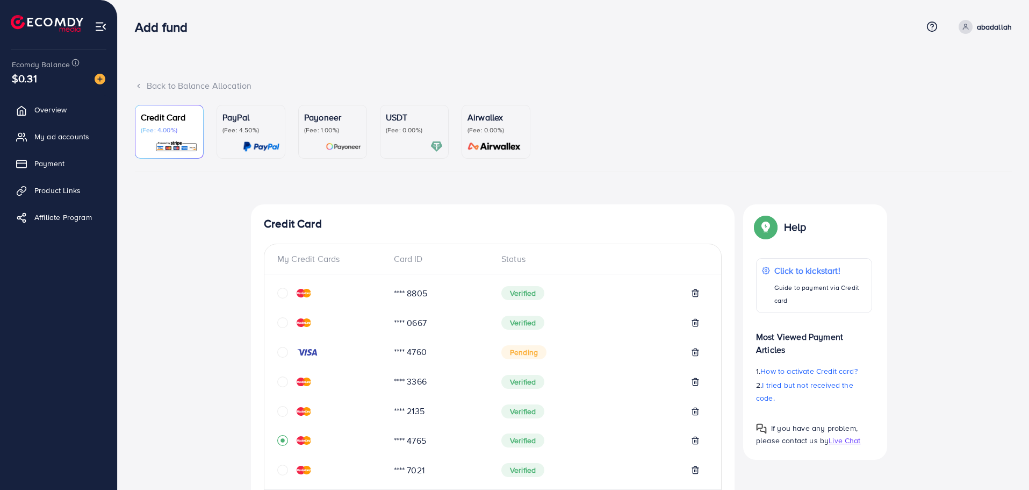
click at [260, 0] on html "Add fund Help Center Contact Support Term and policy About Us abadallah Profile…" at bounding box center [514, 245] width 1029 height 490
click at [141, 10] on nav "Add fund Help Center Contact Support Term and policy About Us abadallah Profile…" at bounding box center [573, 27] width 877 height 38
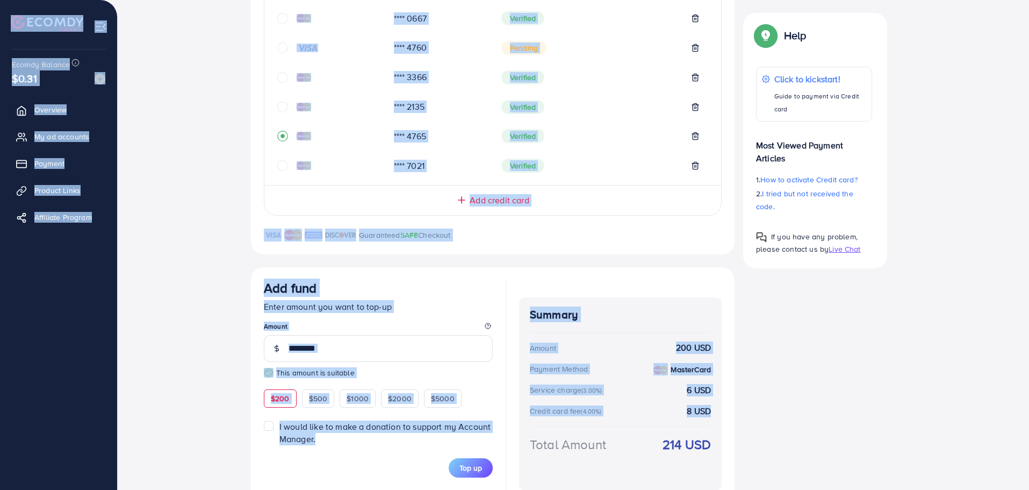
scroll to position [335, 0]
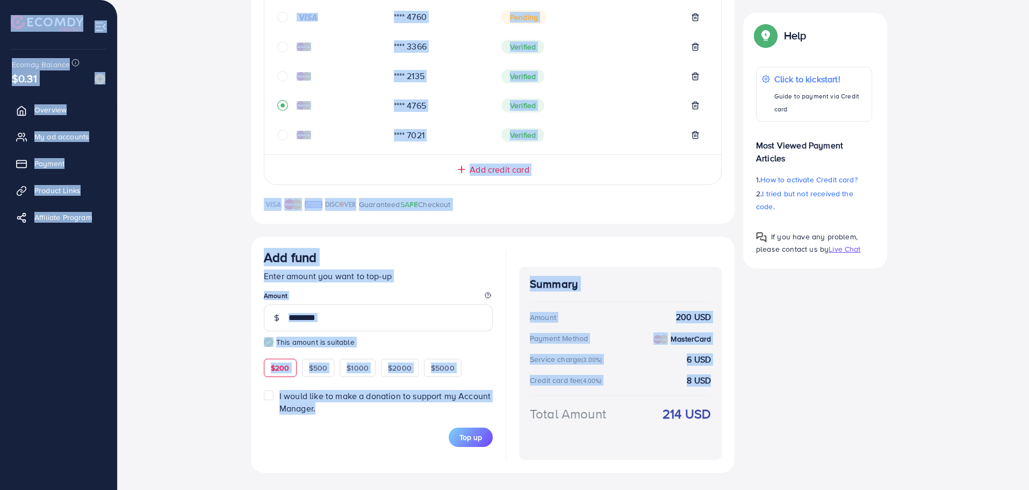
click at [957, 398] on div "Add fund Help Center Contact Support Term and policy About Us abadallah Profile…" at bounding box center [514, 77] width 1029 height 824
click at [955, 394] on div "Top-up Success! Thanks you for your purchase. Please check your balance again. …" at bounding box center [573, 170] width 877 height 603
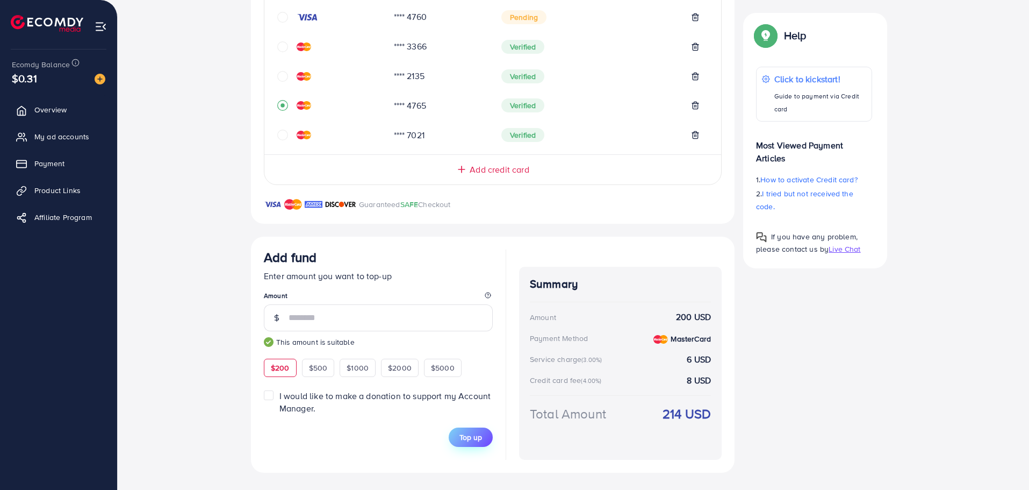
click at [459, 437] on button "Top up" at bounding box center [471, 436] width 44 height 19
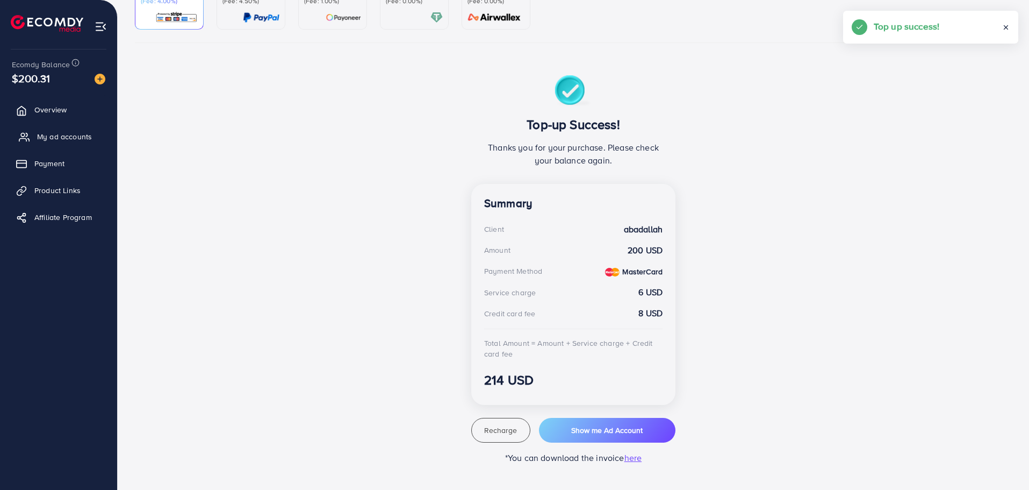
click at [75, 135] on span "My ad accounts" at bounding box center [64, 136] width 55 height 11
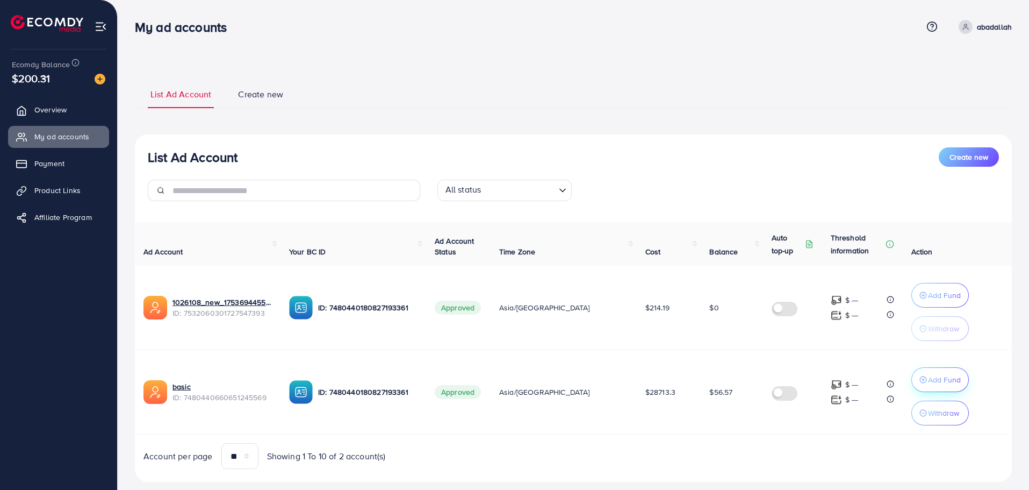
click at [938, 389] on button "Add Fund" at bounding box center [940, 379] width 58 height 25
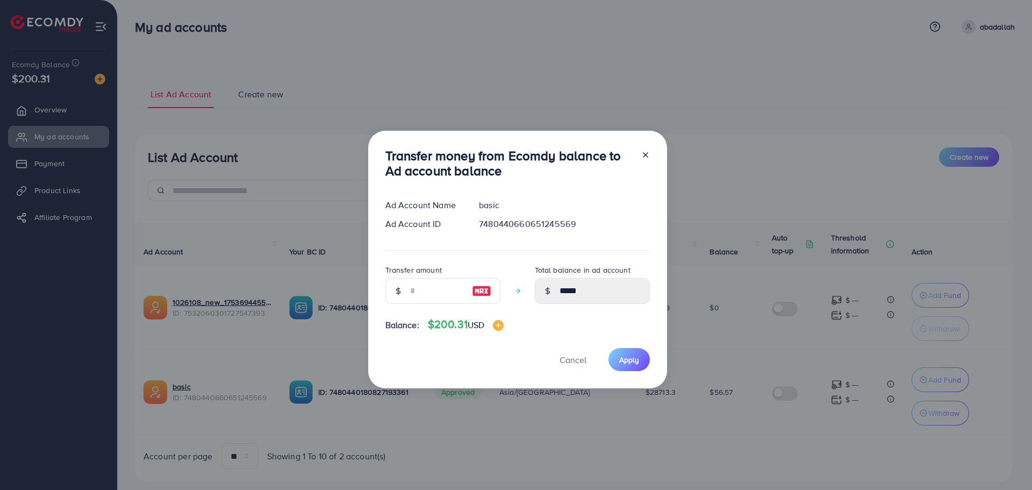
click at [480, 292] on img at bounding box center [481, 290] width 19 height 13
type input "***"
type input "******"
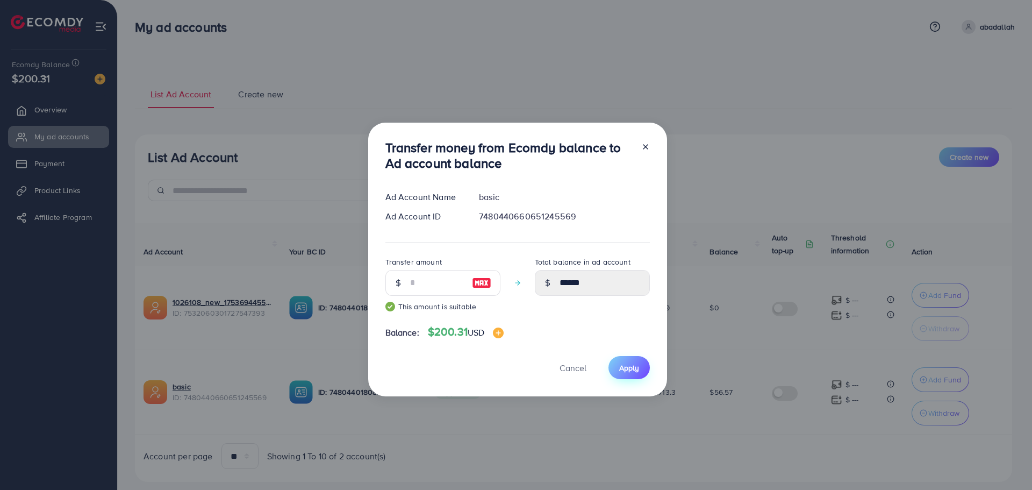
click at [632, 363] on span "Apply" at bounding box center [629, 367] width 20 height 11
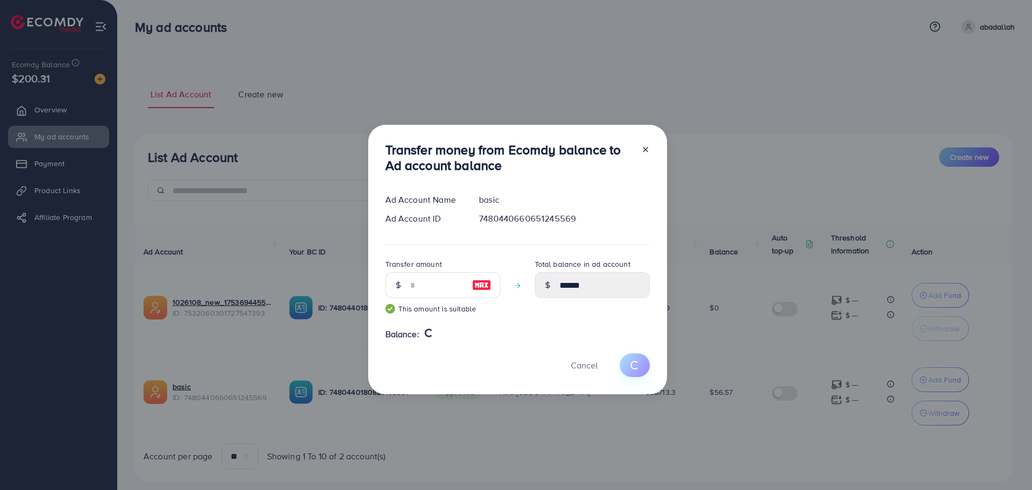
type input "*****"
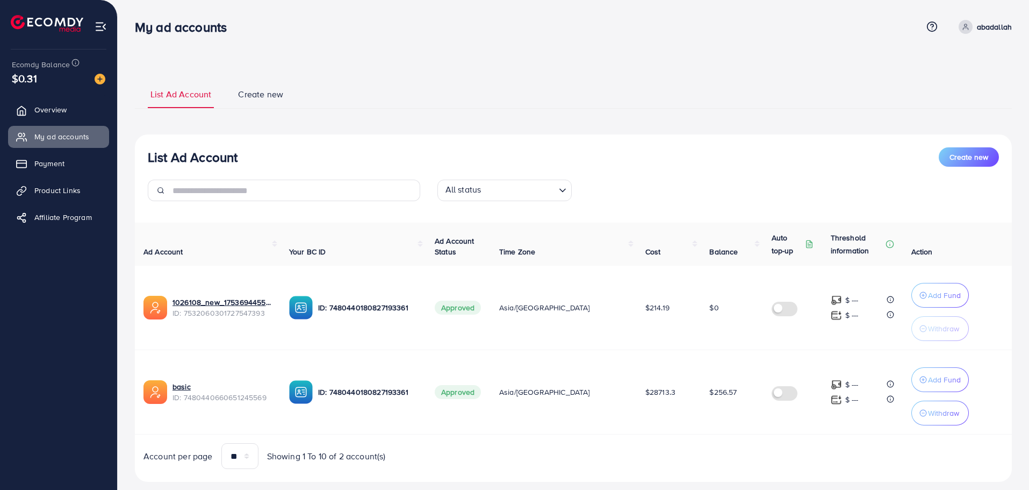
click at [911, 367] on button "Add Fund" at bounding box center [940, 379] width 58 height 25
